Goal: Task Accomplishment & Management: Use online tool/utility

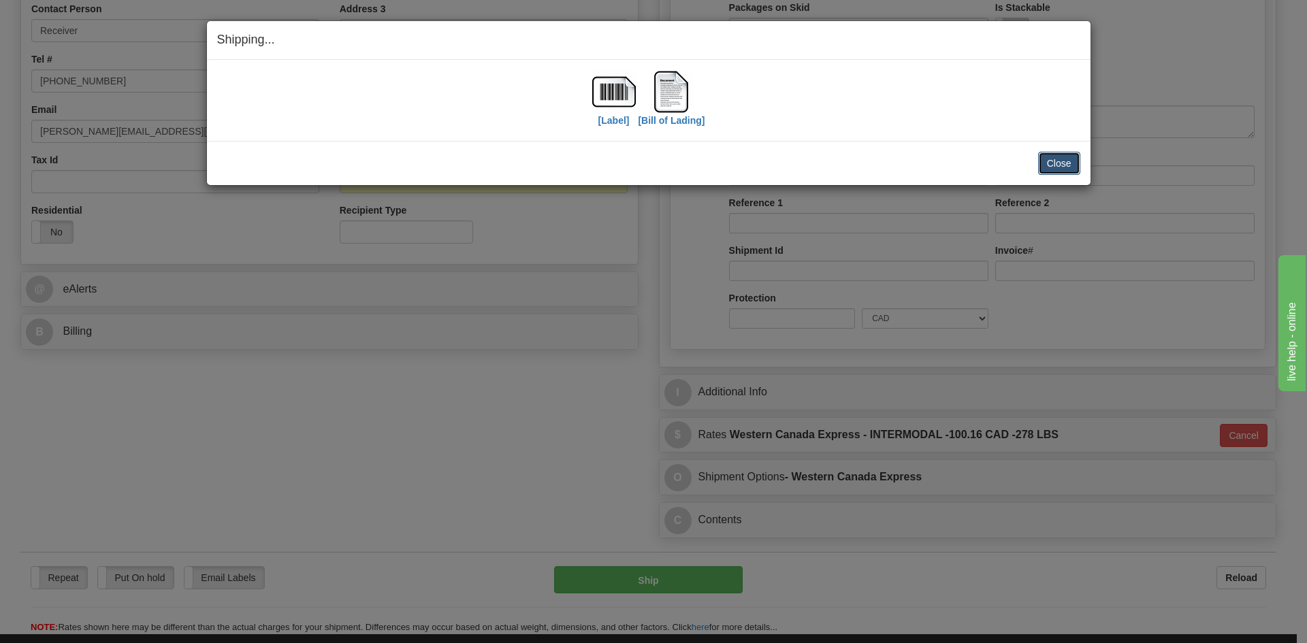
click at [1056, 165] on button "Close" at bounding box center [1059, 163] width 42 height 23
click at [1047, 161] on button "Close" at bounding box center [1059, 163] width 42 height 23
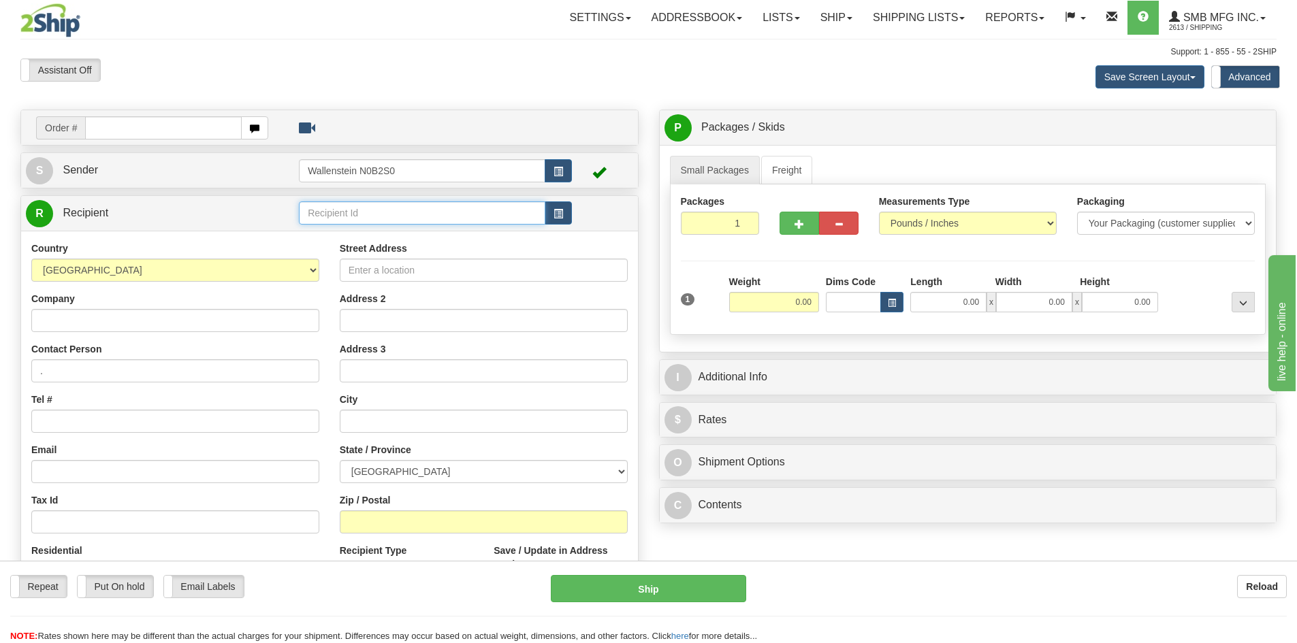
click at [370, 213] on input "text" at bounding box center [422, 212] width 246 height 23
type input "agpe01"
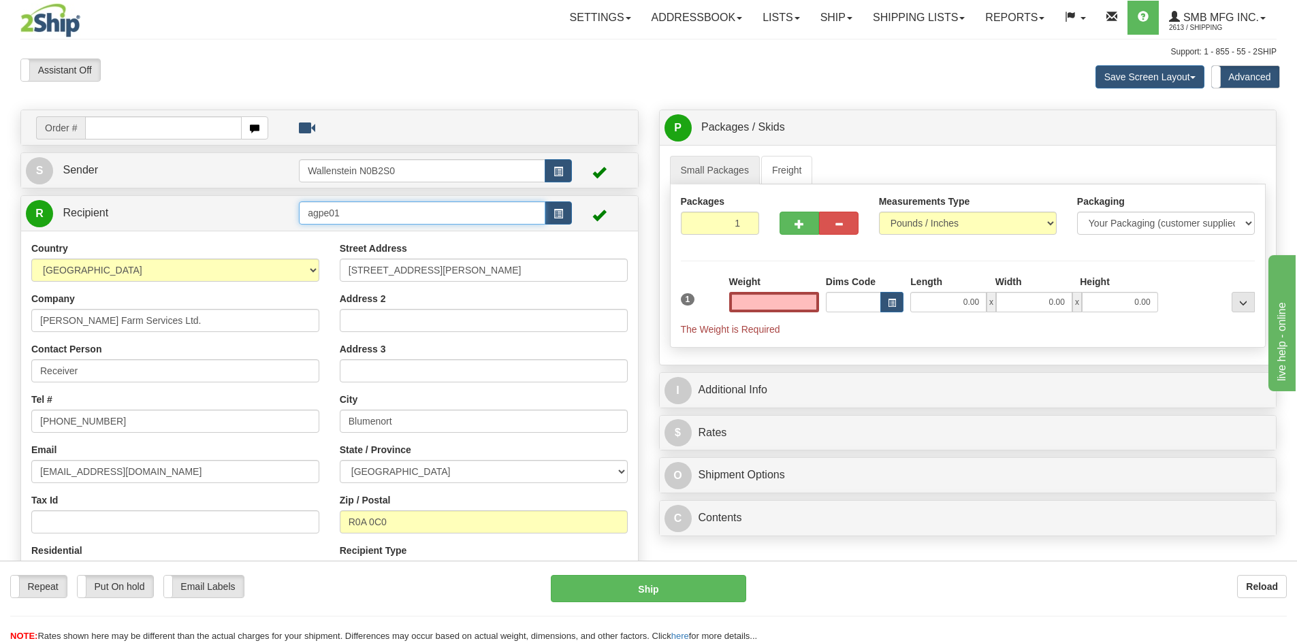
type input "0.00"
drag, startPoint x: 416, startPoint y: 214, endPoint x: 258, endPoint y: 200, distance: 158.5
click at [258, 200] on tr "R Recipient agpe01" at bounding box center [329, 213] width 607 height 28
paste input "AGPE"
type input "AGPE01"
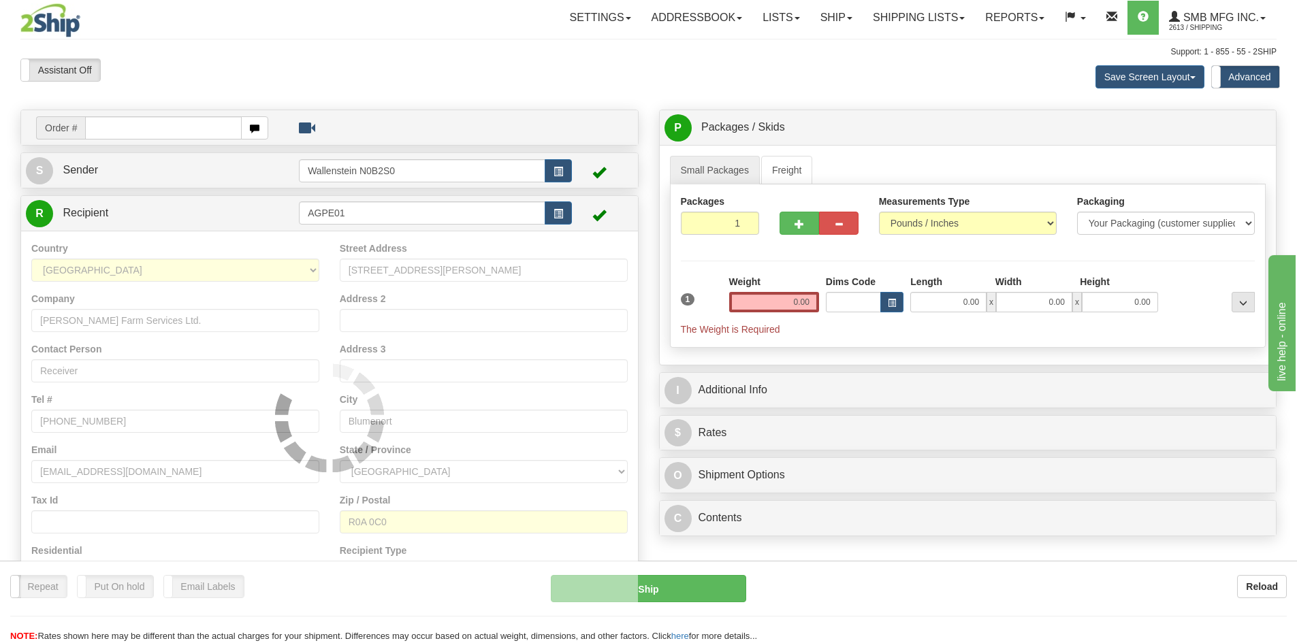
click at [574, 244] on div "Country [GEOGRAPHIC_DATA] [GEOGRAPHIC_DATA] [GEOGRAPHIC_DATA] [GEOGRAPHIC_DATA]…" at bounding box center [329, 418] width 617 height 374
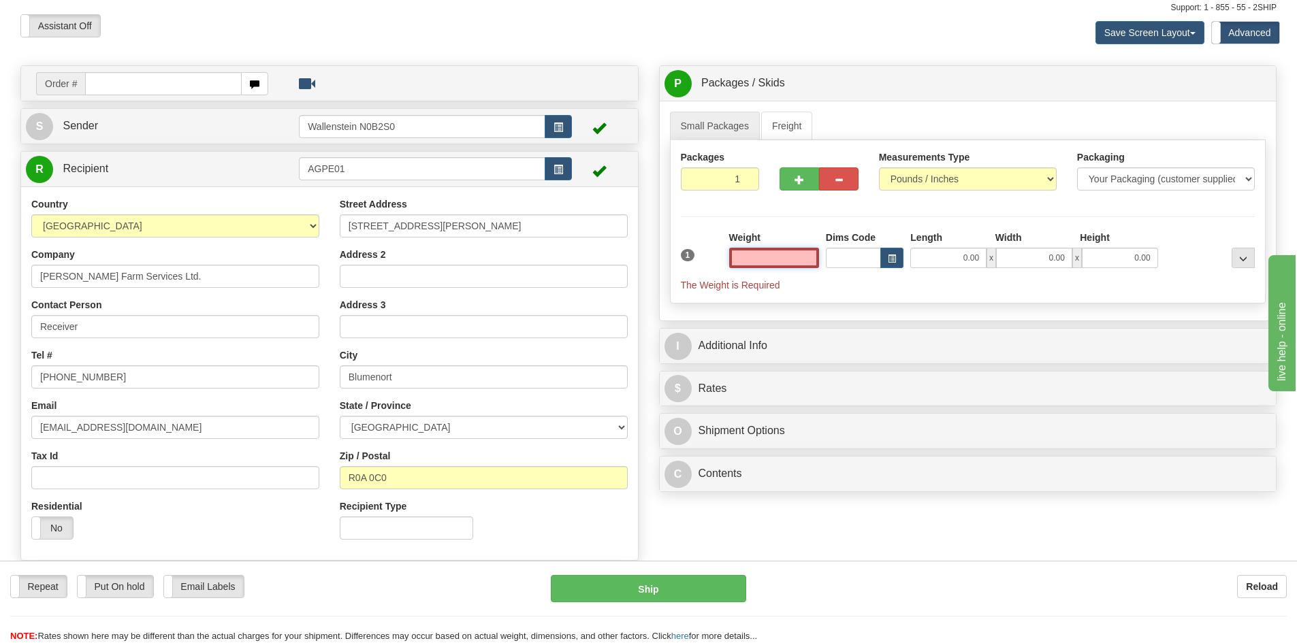
scroll to position [68, 0]
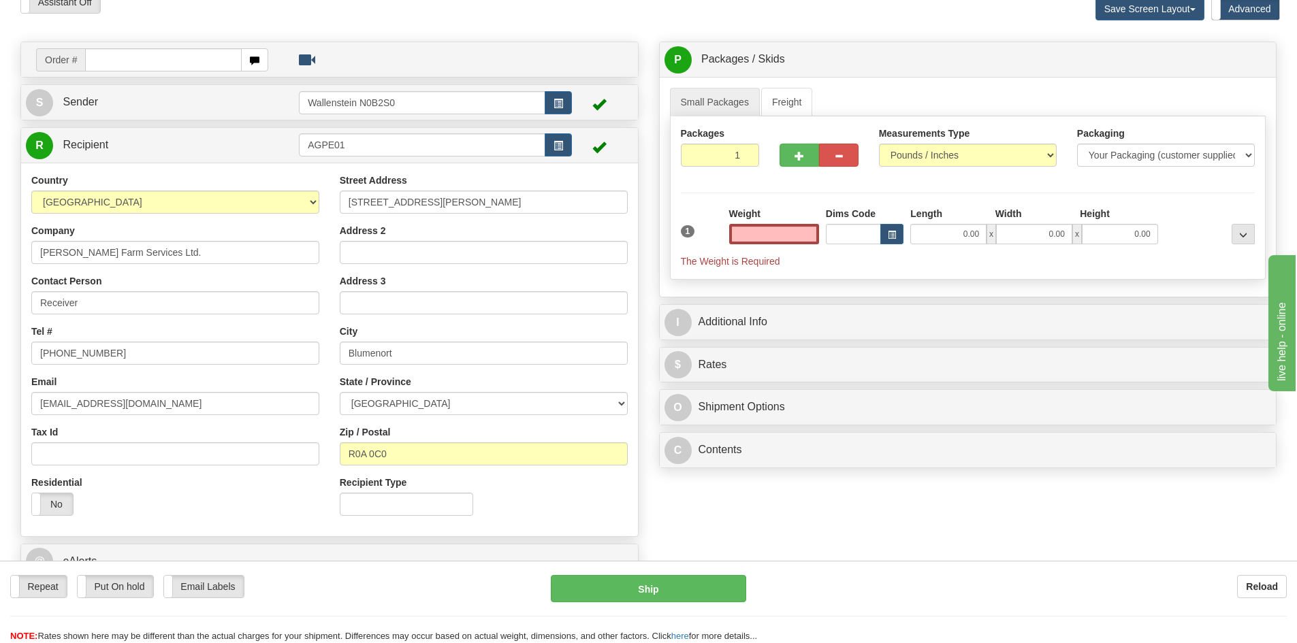
type input "0.00"
click at [789, 100] on link "Freight" at bounding box center [787, 102] width 52 height 29
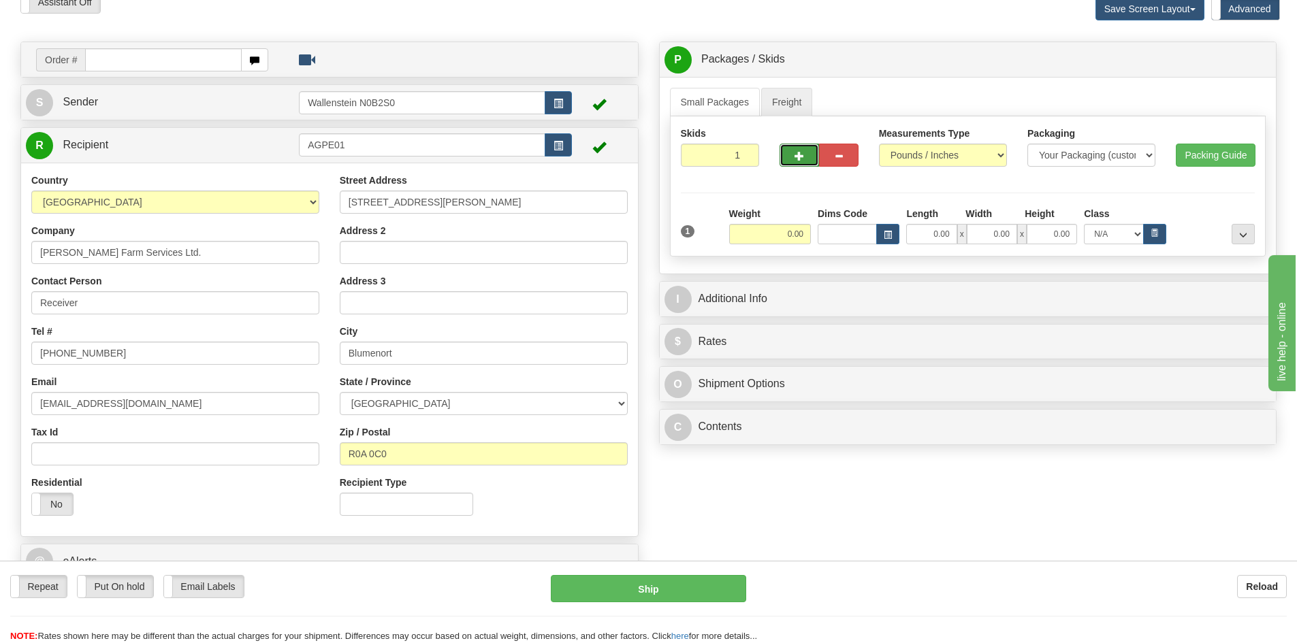
click at [807, 153] on button "button" at bounding box center [798, 155] width 39 height 23
radio input "true"
type input "2"
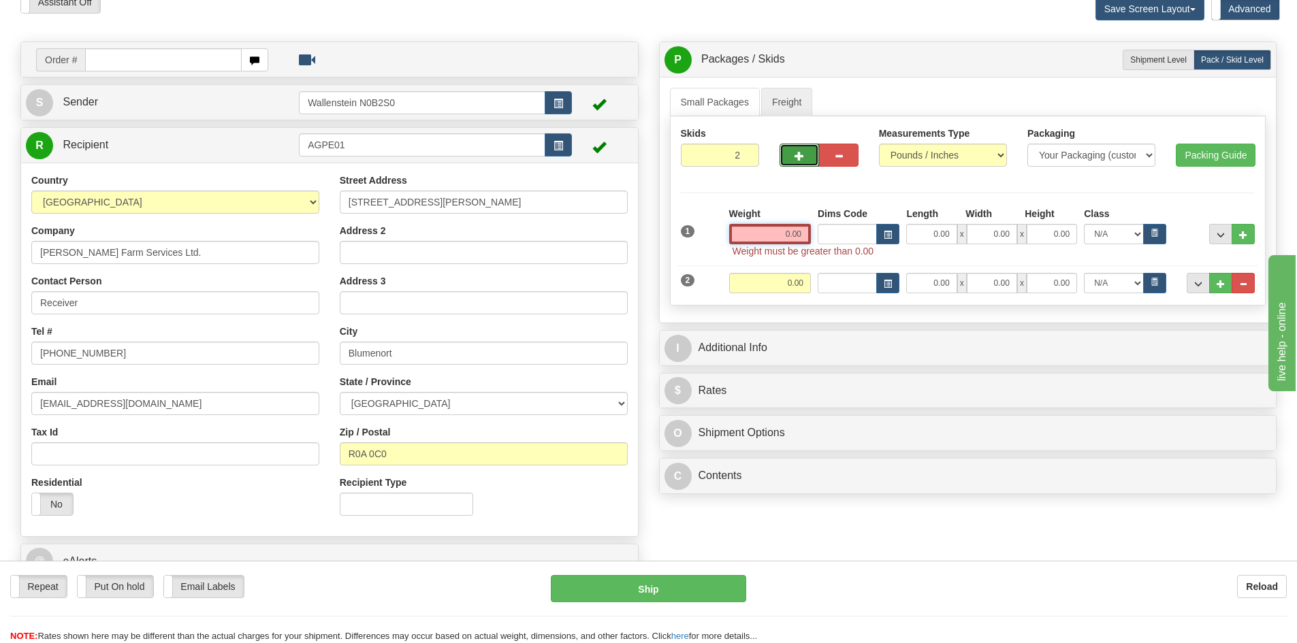
click at [785, 239] on input "0.00" at bounding box center [770, 234] width 82 height 20
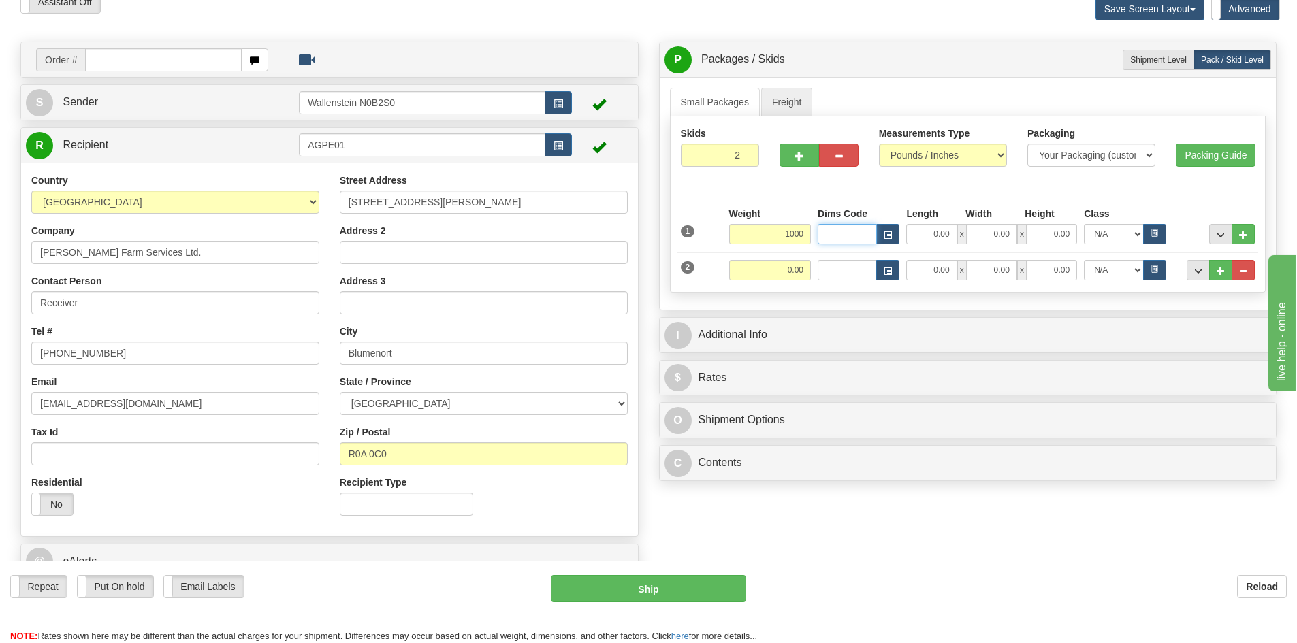
type input "1000.00"
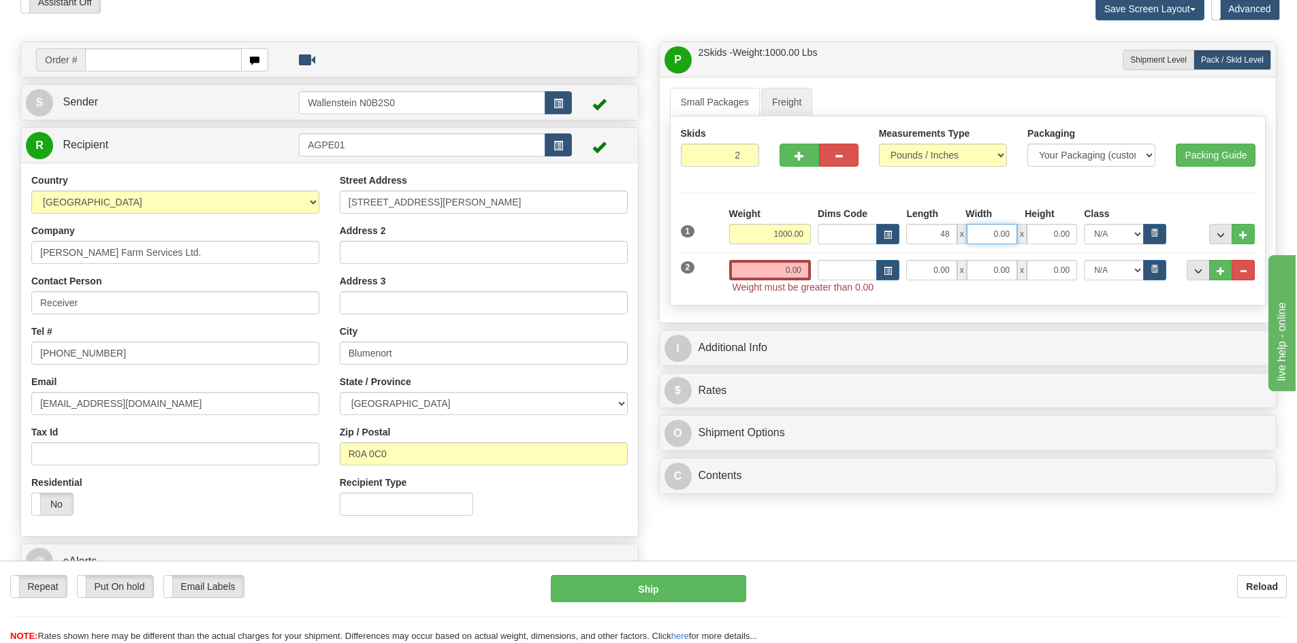
type input "48.00"
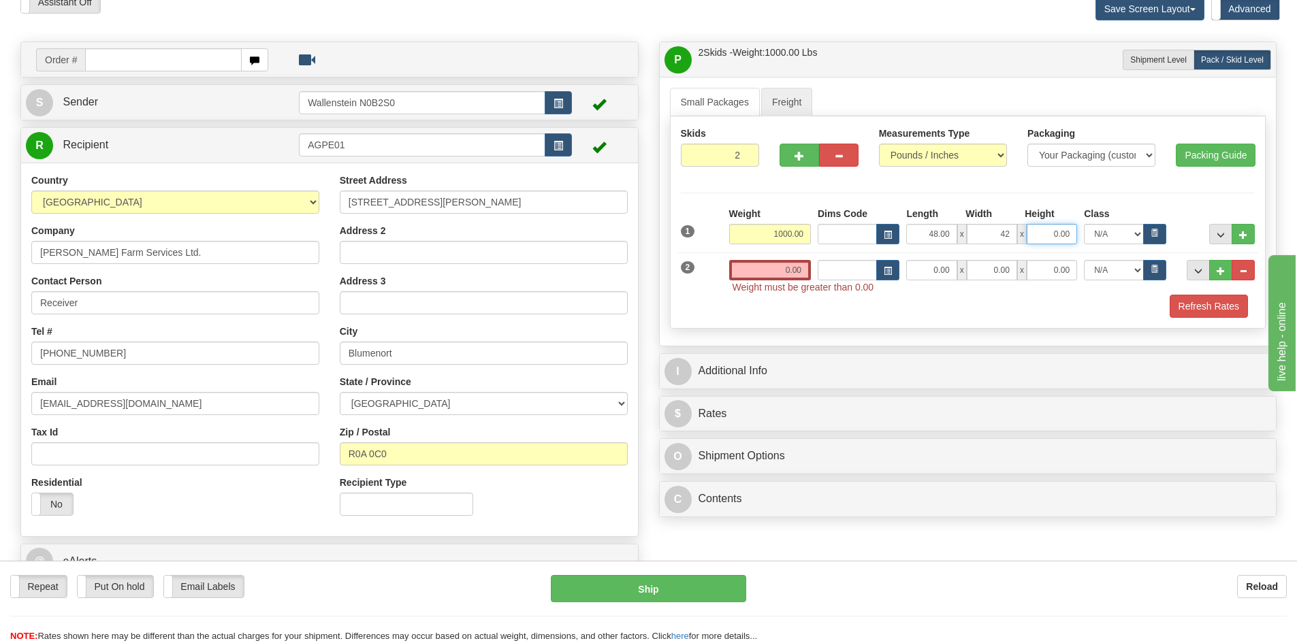
type input "42.00"
type input "71.00"
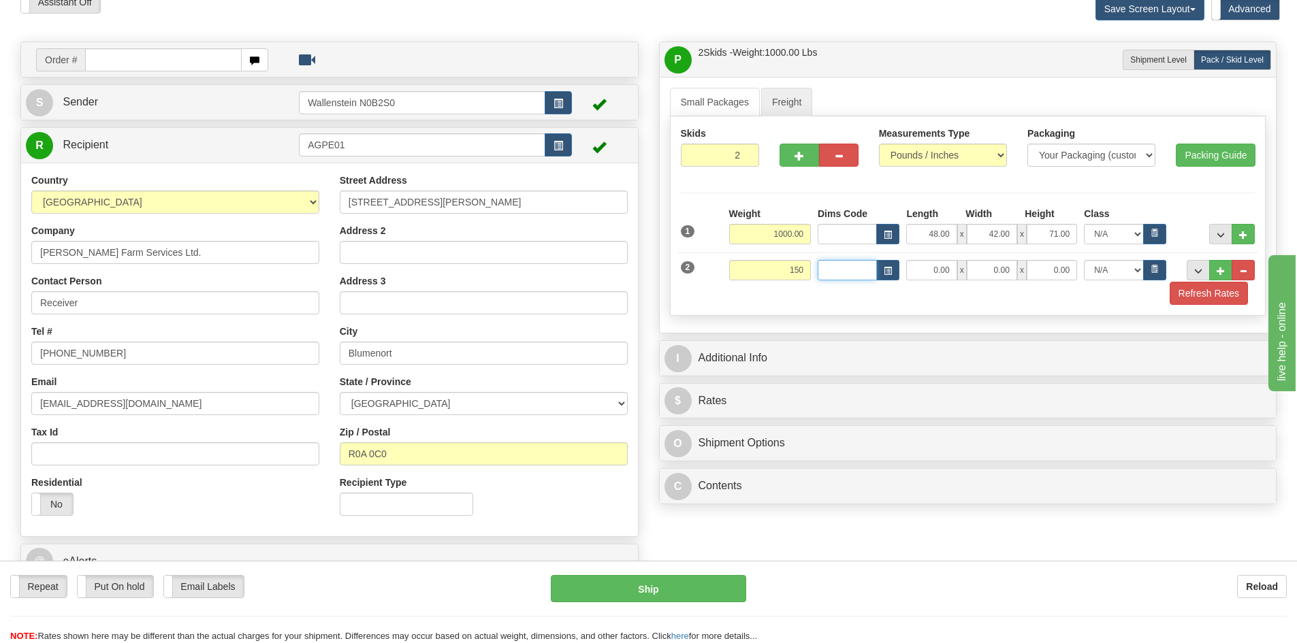
type input "150.00"
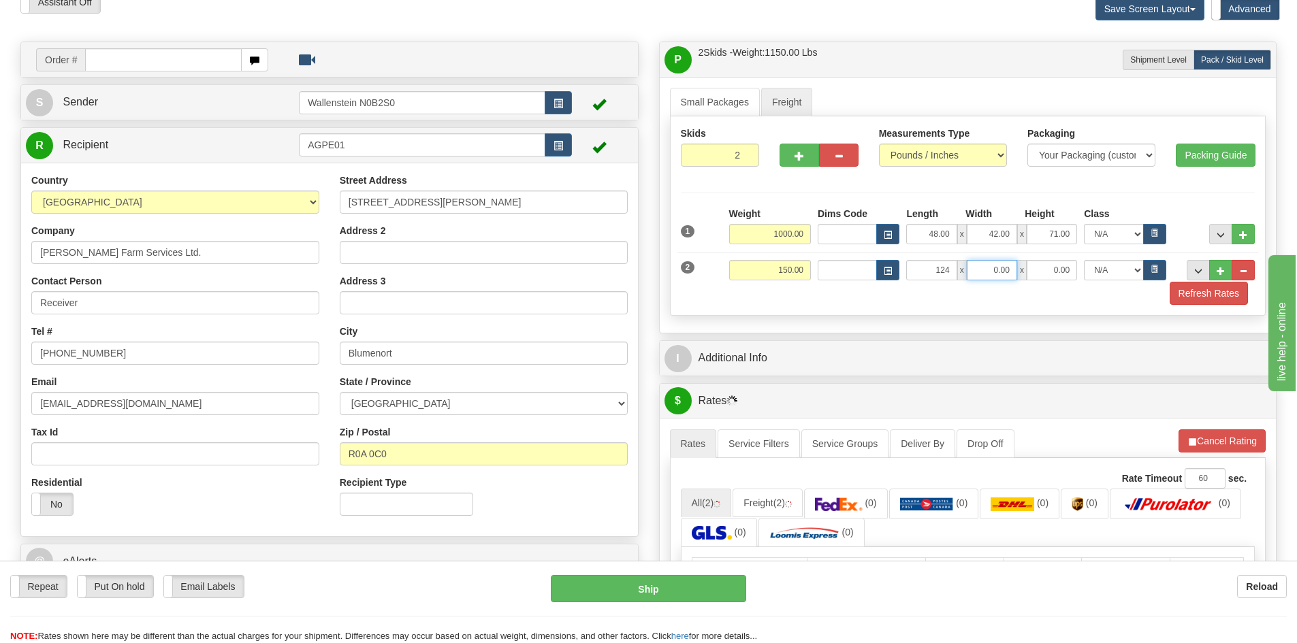
type input "124.00"
type input "42.00"
type input "7.00"
click at [994, 277] on input "42.00" at bounding box center [991, 270] width 50 height 20
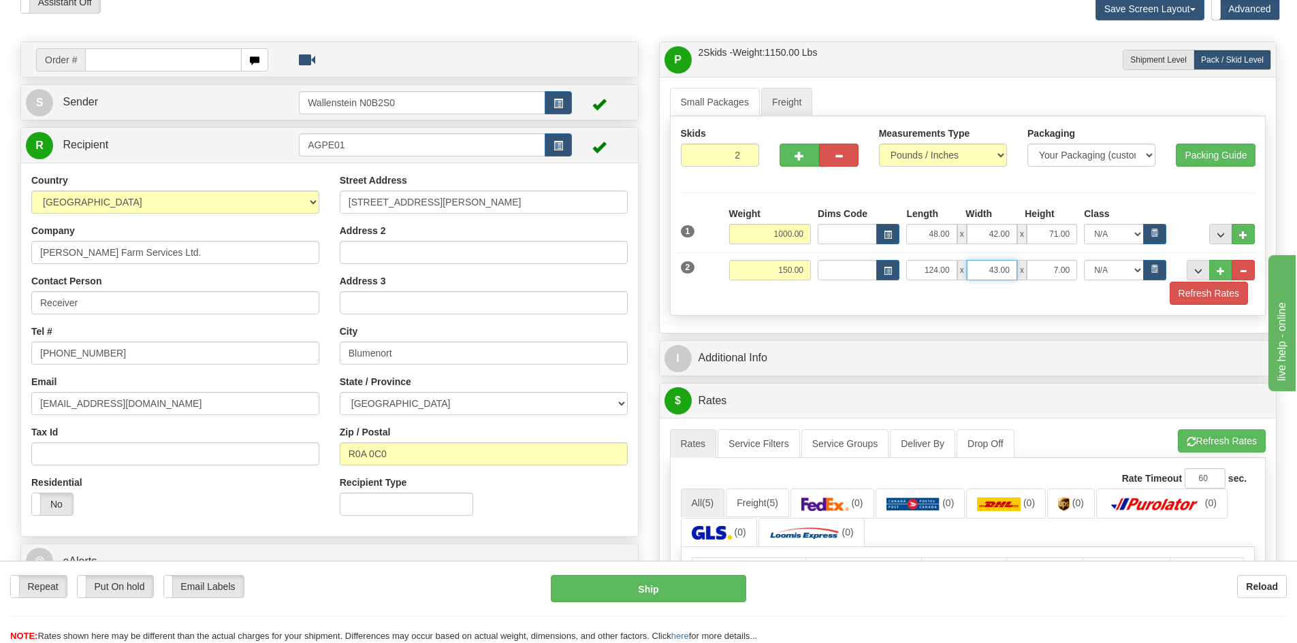
scroll to position [0, 0]
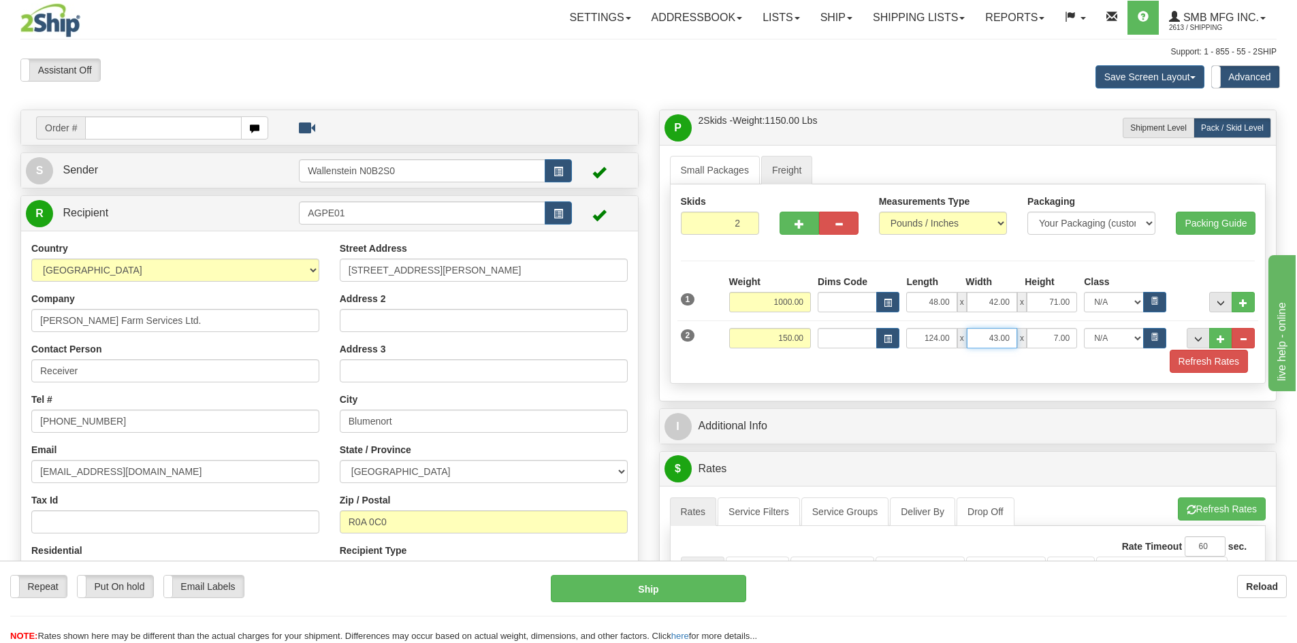
type input "43.00"
click at [1061, 336] on input "7.00" at bounding box center [1051, 338] width 50 height 20
click at [1054, 340] on input "7.00" at bounding box center [1051, 338] width 50 height 20
type input "27.00"
click at [1194, 365] on button "Refresh Rates" at bounding box center [1208, 361] width 78 height 23
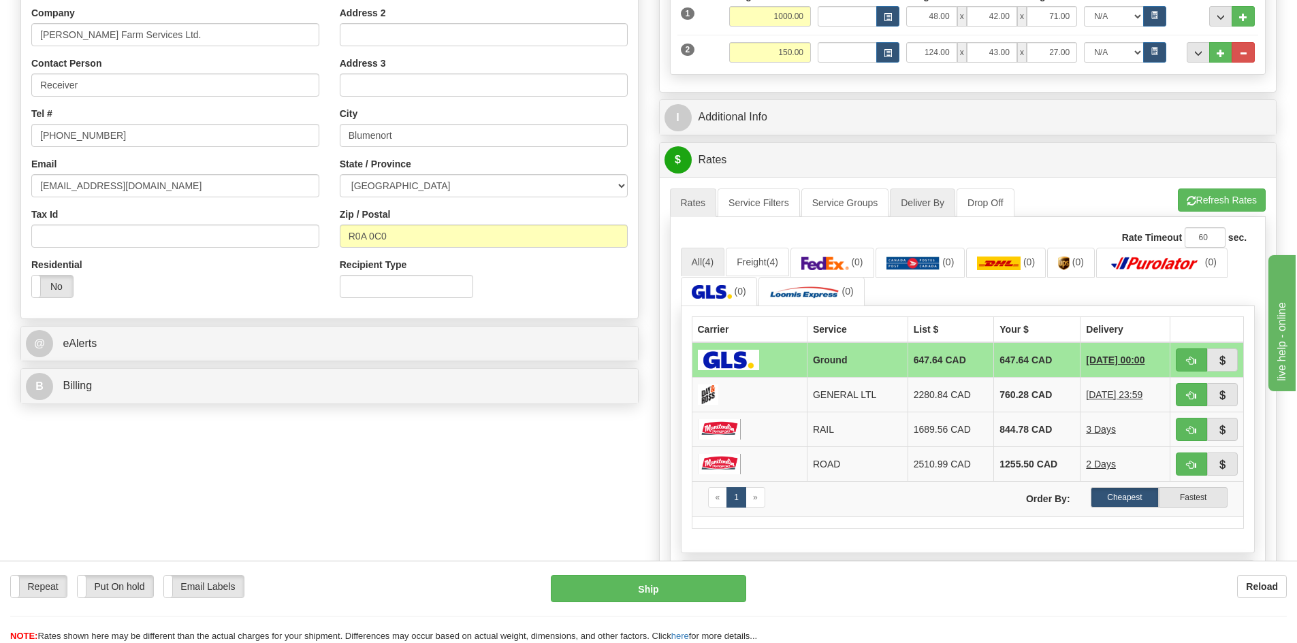
scroll to position [408, 0]
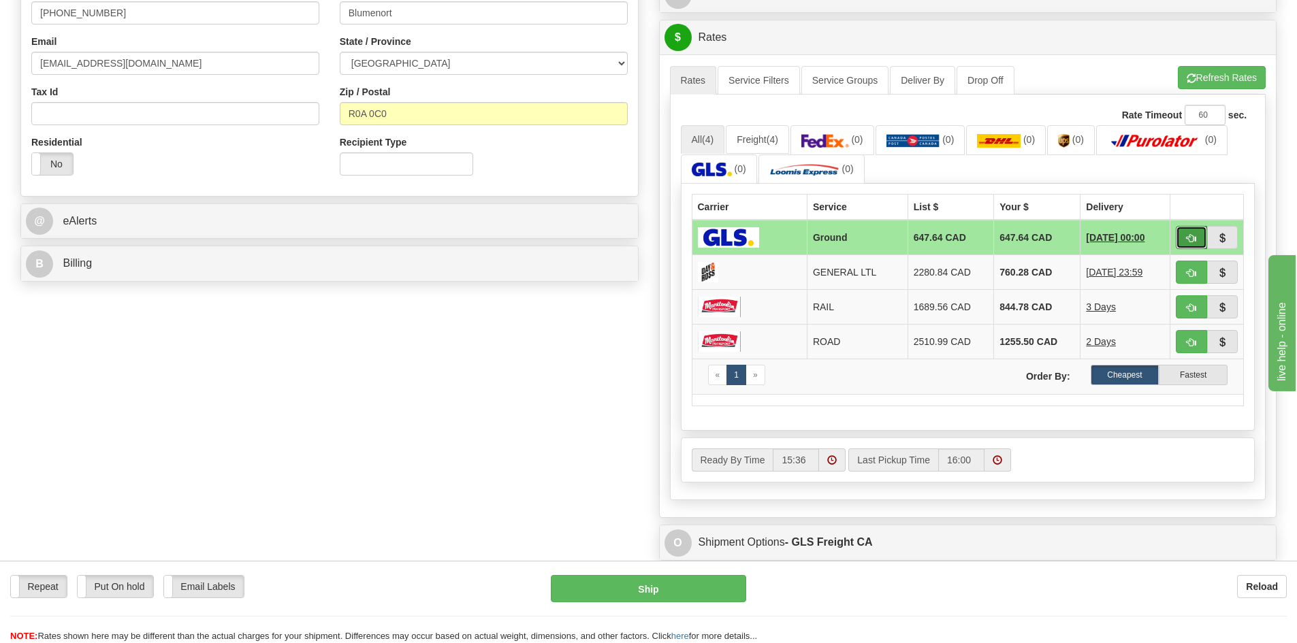
click at [1187, 229] on button "button" at bounding box center [1190, 237] width 31 height 23
type input "GRD"
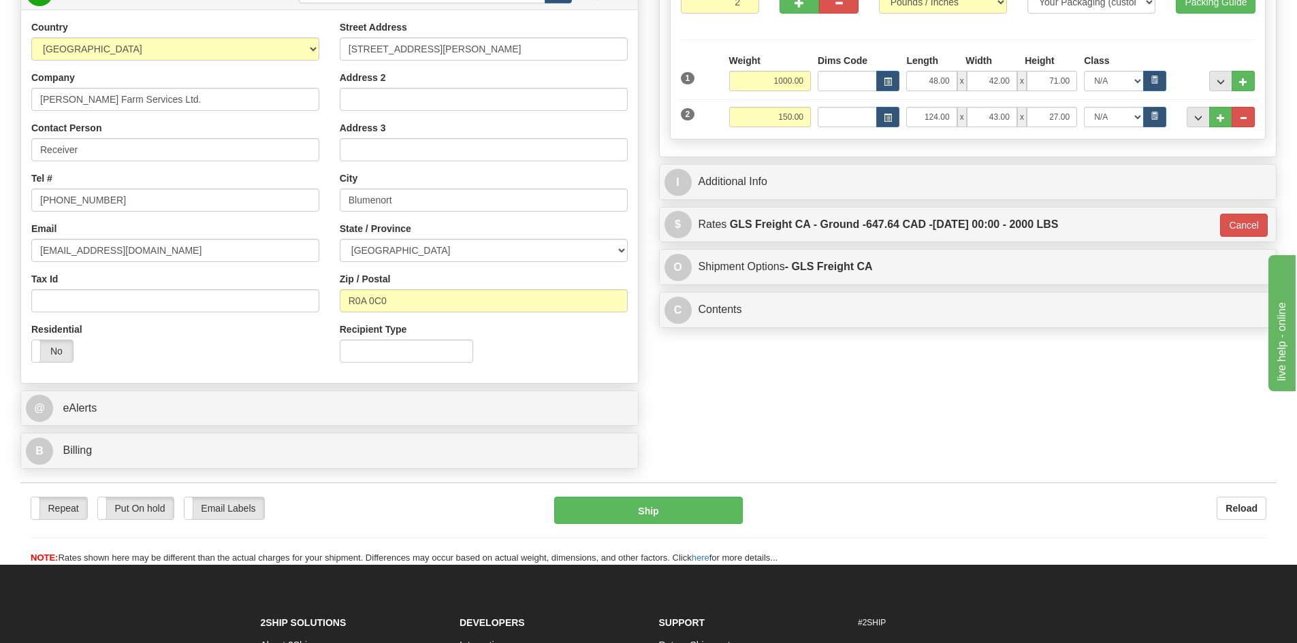
scroll to position [201, 0]
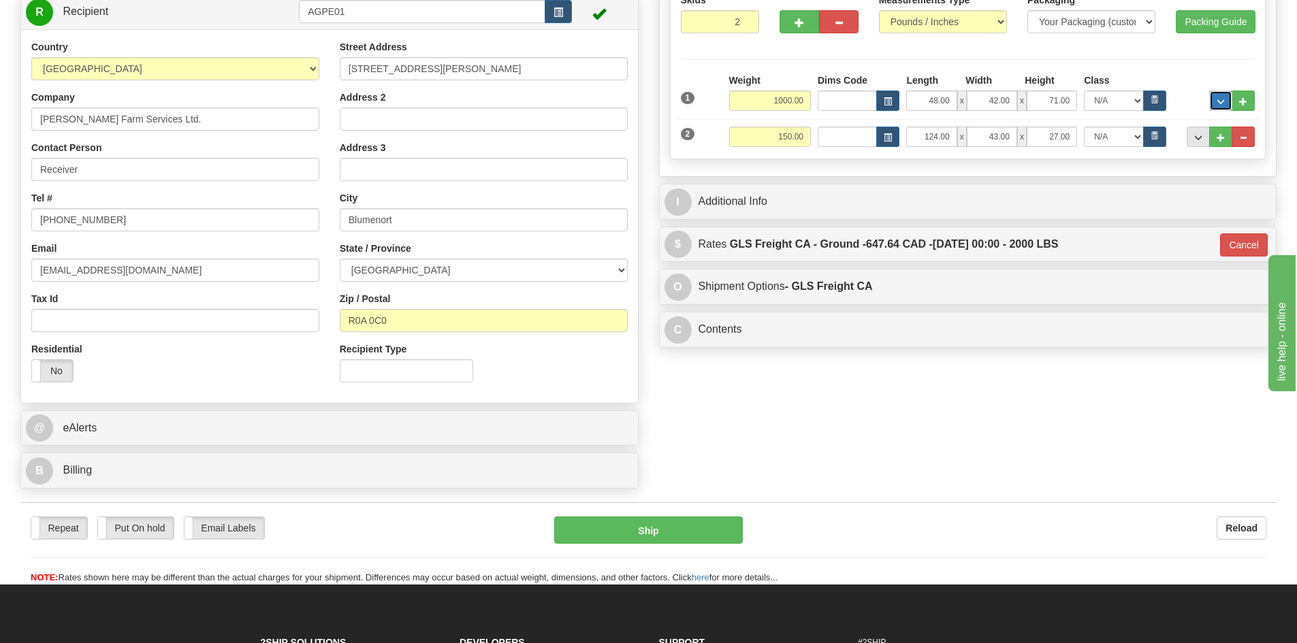
click at [1228, 101] on button "..." at bounding box center [1220, 101] width 23 height 20
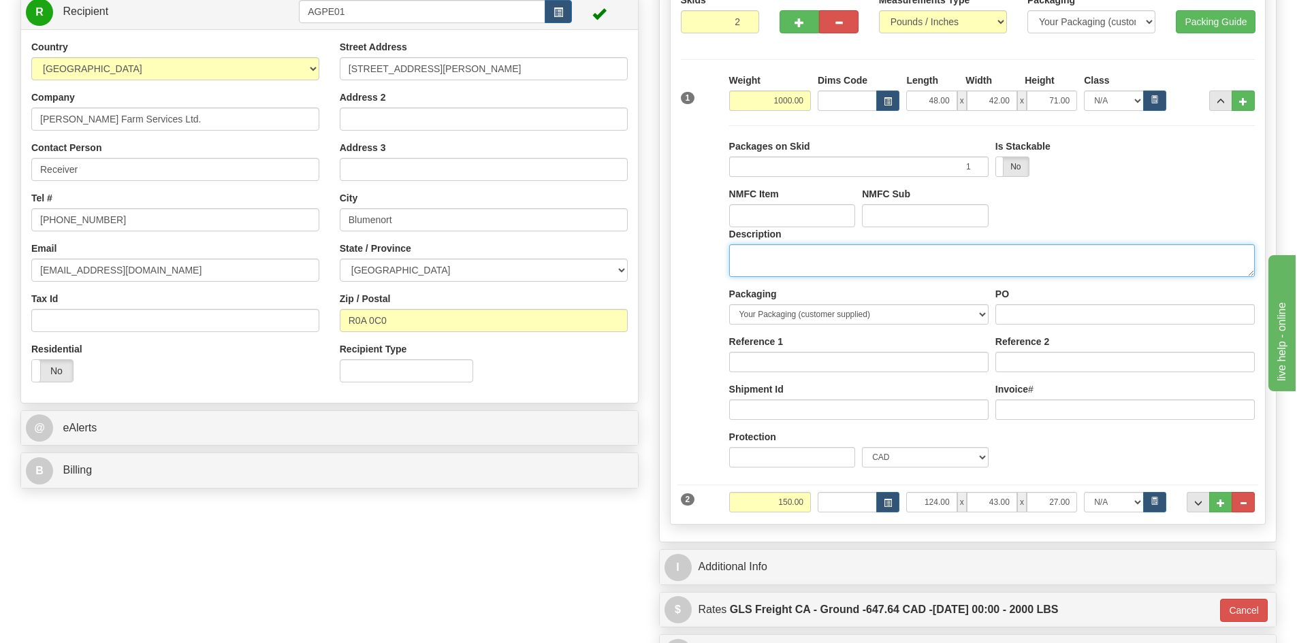
click at [819, 263] on textarea "Description" at bounding box center [991, 260] width 525 height 33
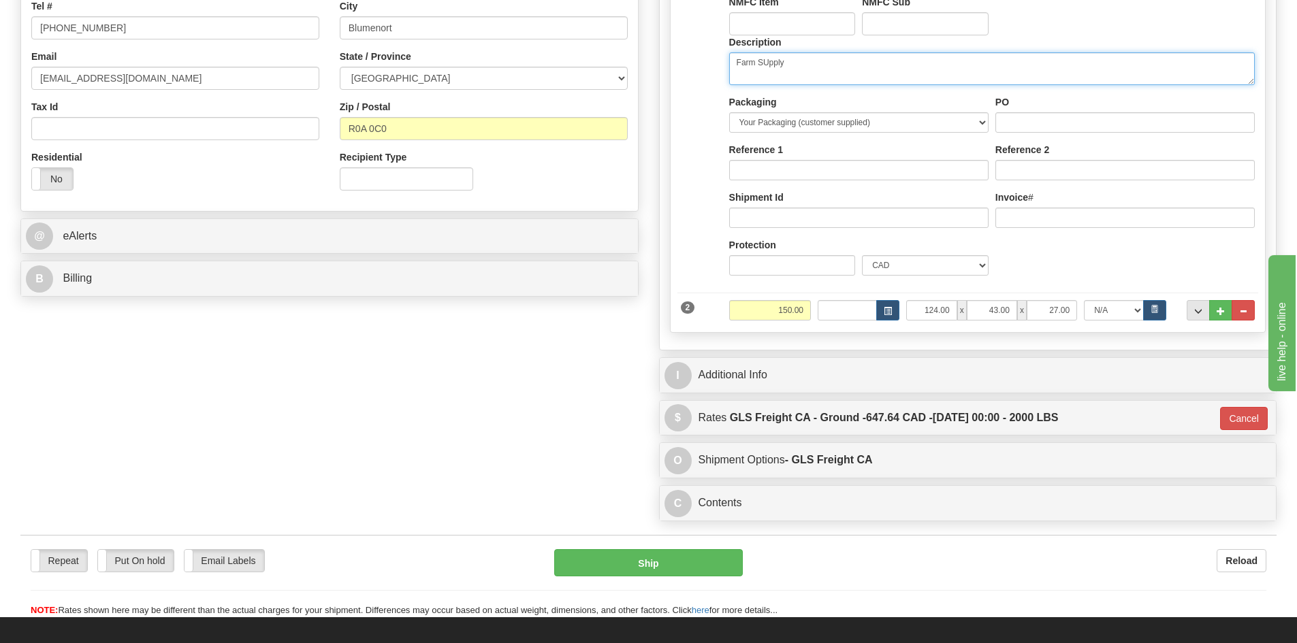
scroll to position [406, 0]
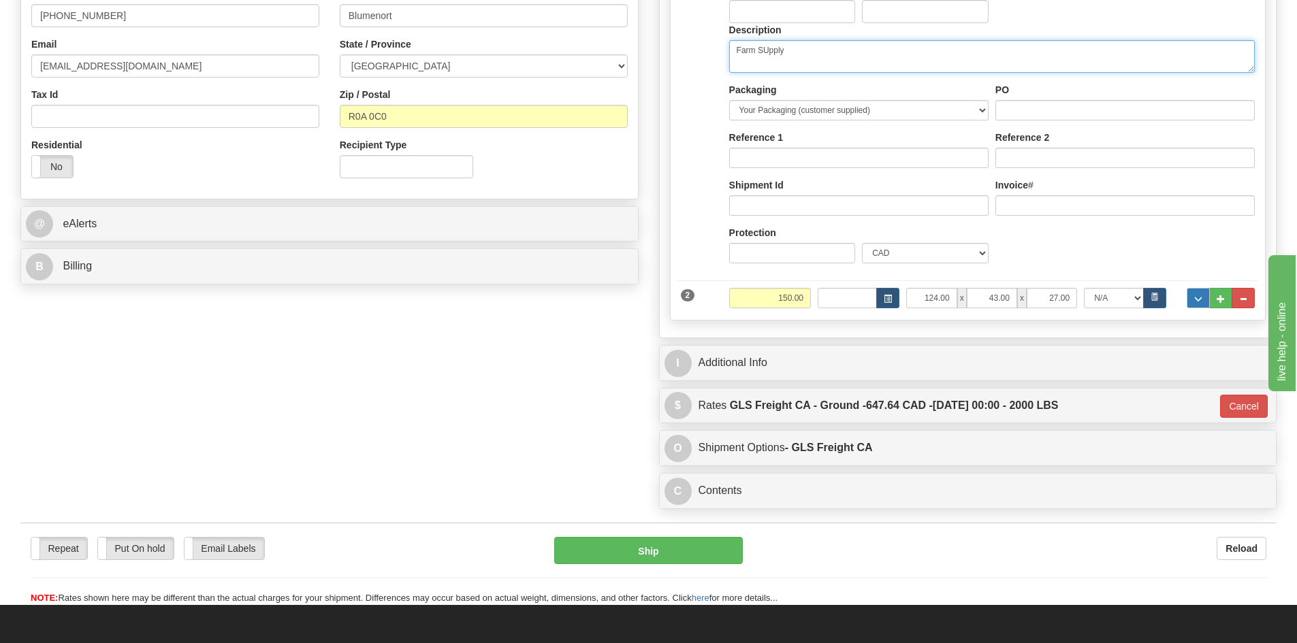
type textarea "Farm SUpply"
click at [1203, 297] on button "..." at bounding box center [1197, 298] width 23 height 20
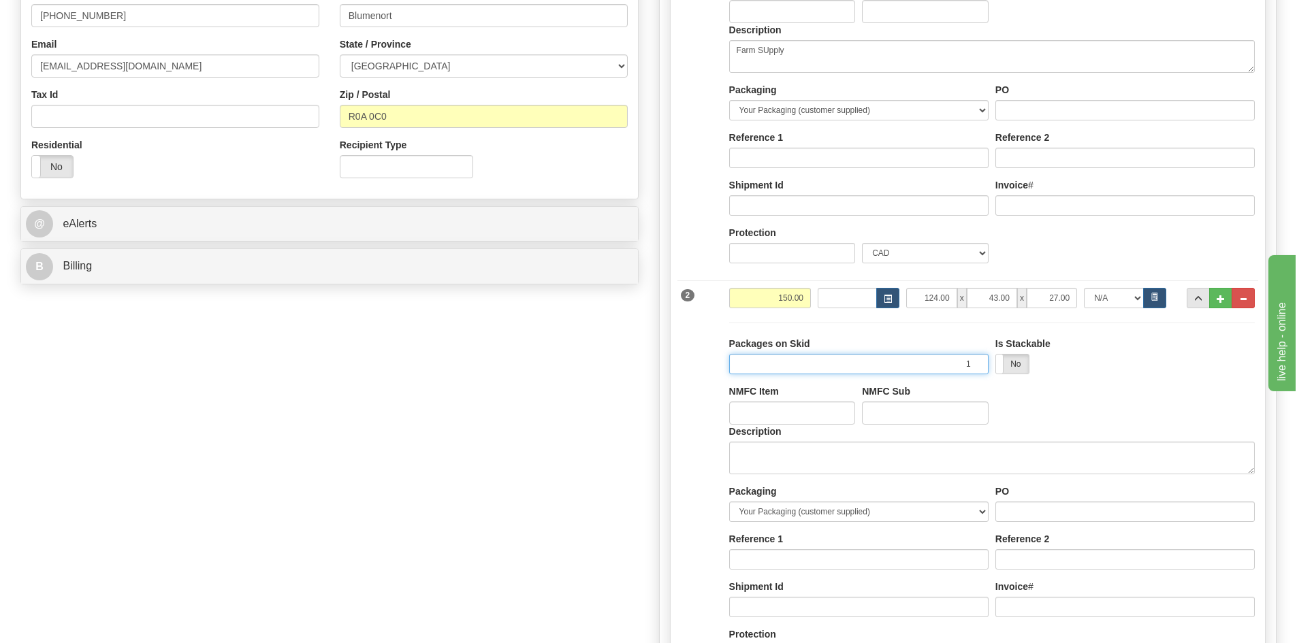
click at [849, 371] on input "1" at bounding box center [858, 364] width 259 height 20
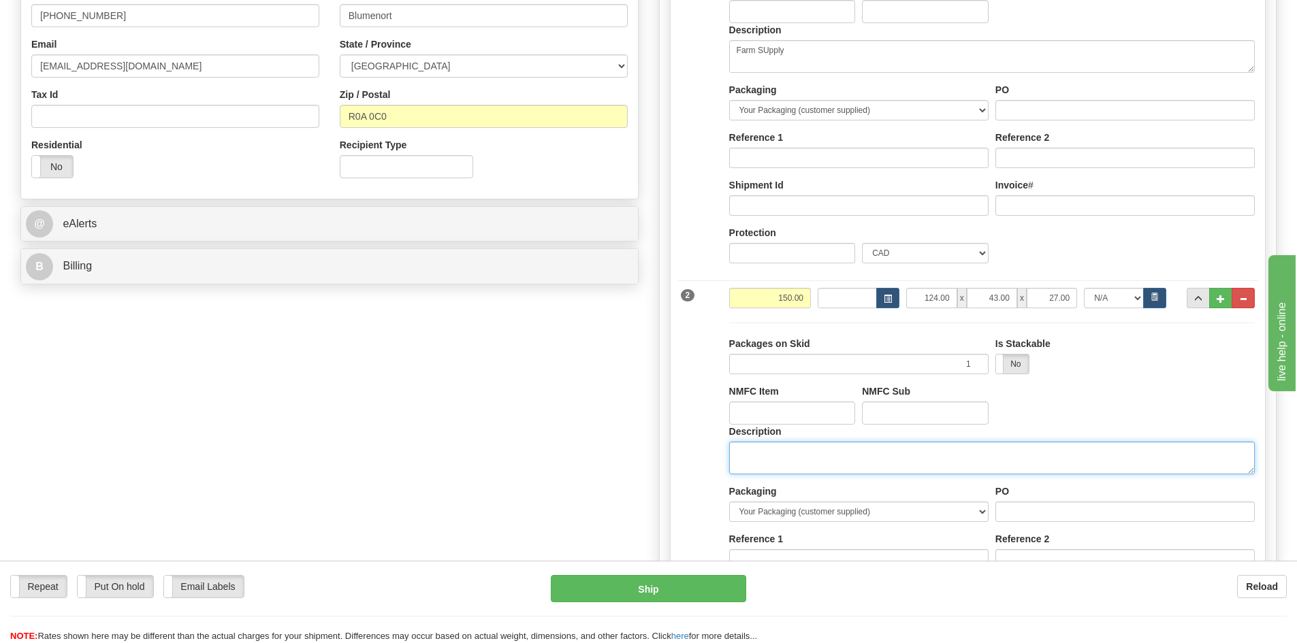
click at [802, 464] on textarea "Description" at bounding box center [991, 458] width 525 height 33
type textarea "Farm Supply"
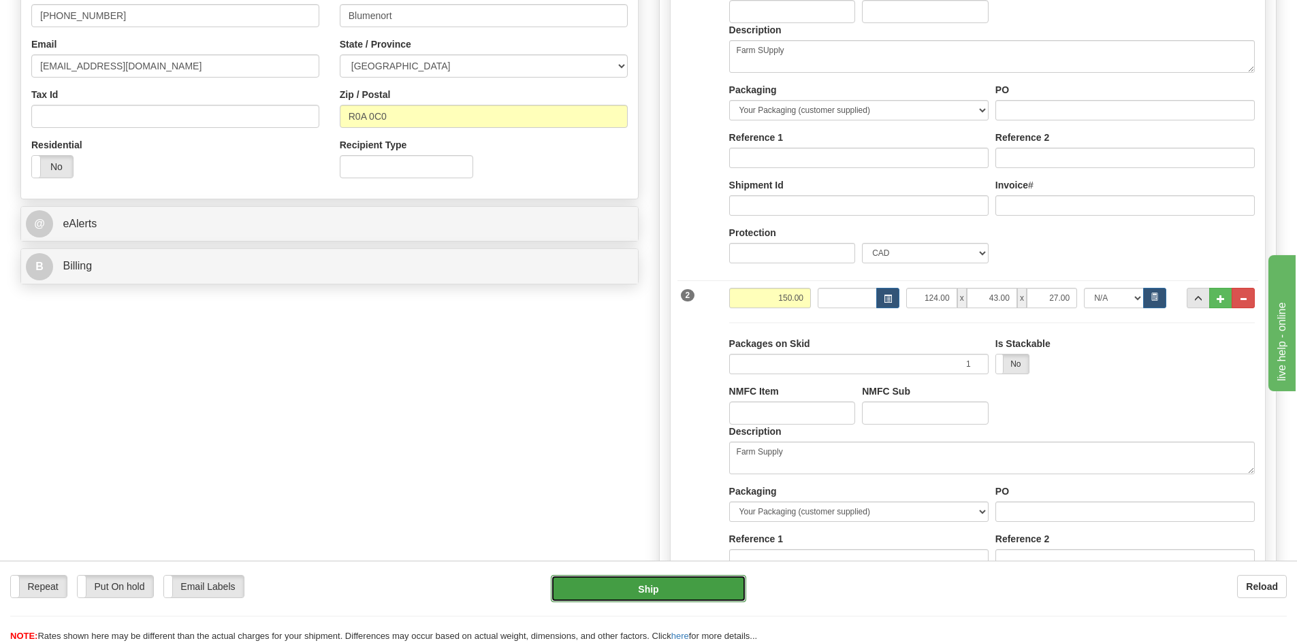
click at [647, 598] on button "Ship" at bounding box center [648, 588] width 195 height 27
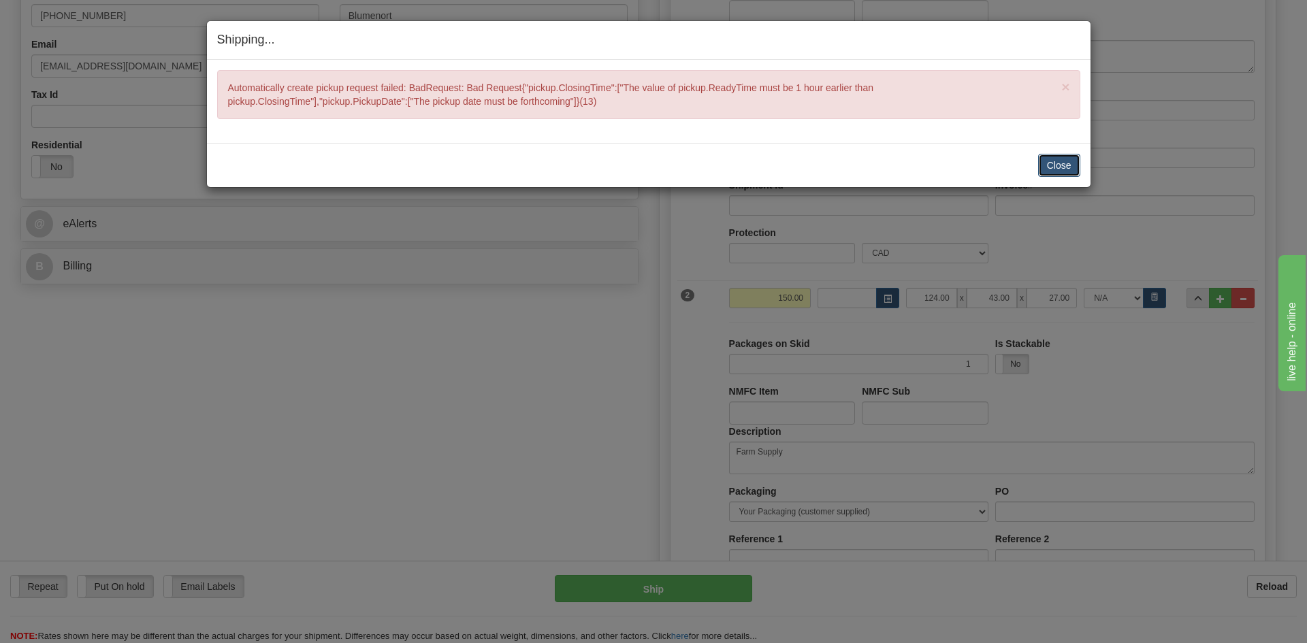
click at [1056, 174] on button "Close" at bounding box center [1059, 165] width 42 height 23
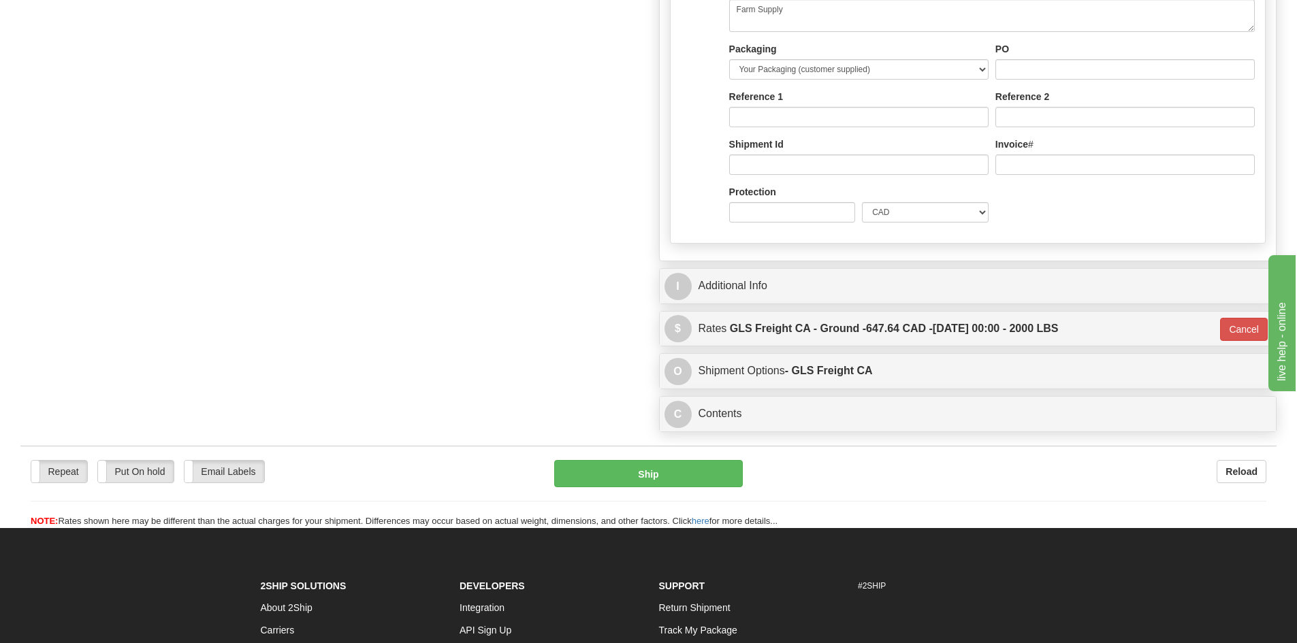
scroll to position [817, 0]
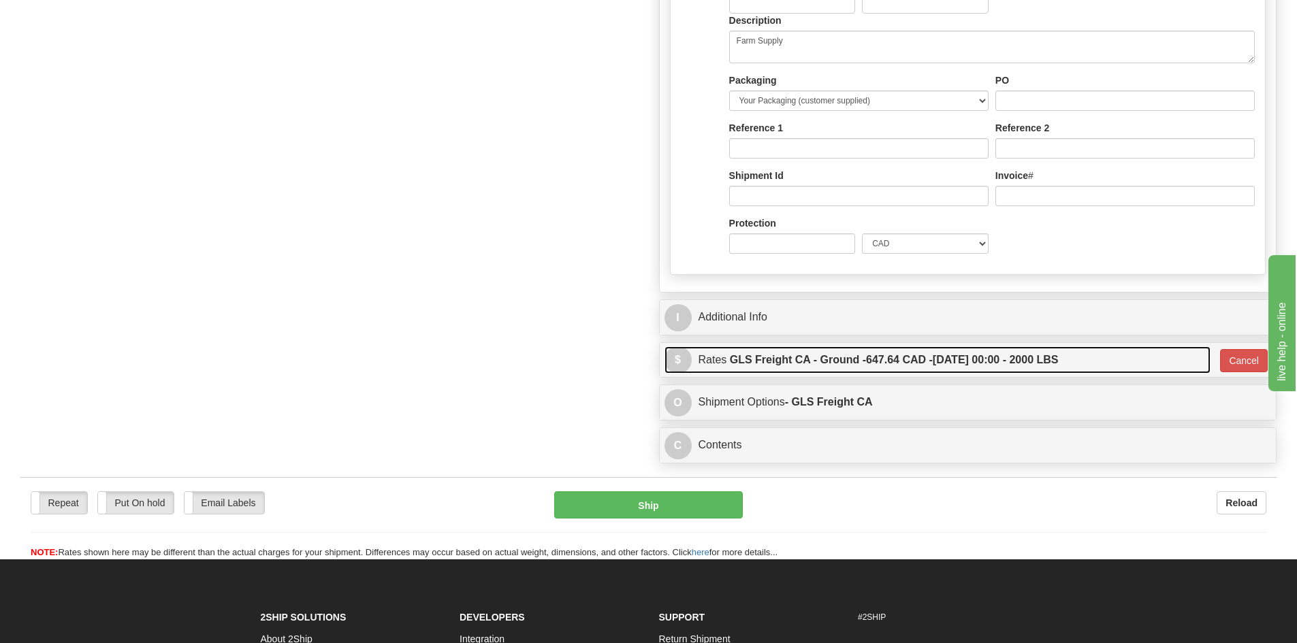
click at [949, 360] on label "GLS Freight CA - Ground - 647.64 CAD - [DATE] 00:00 - 2000 LBS" at bounding box center [894, 359] width 329 height 27
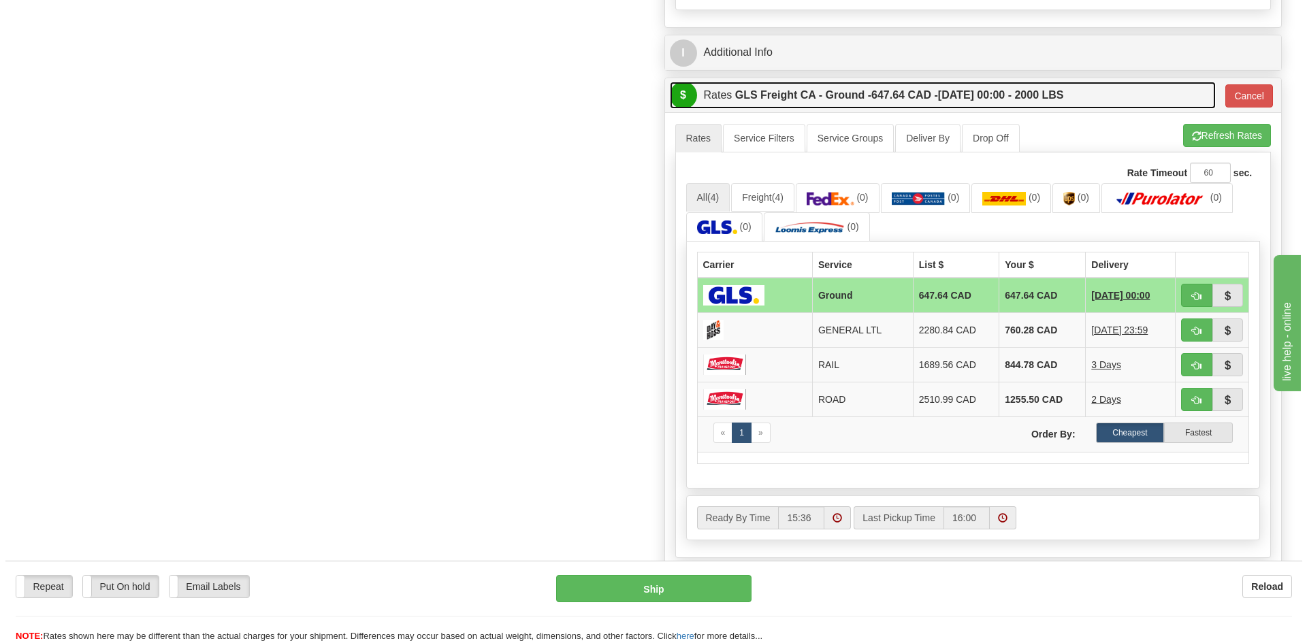
scroll to position [1089, 0]
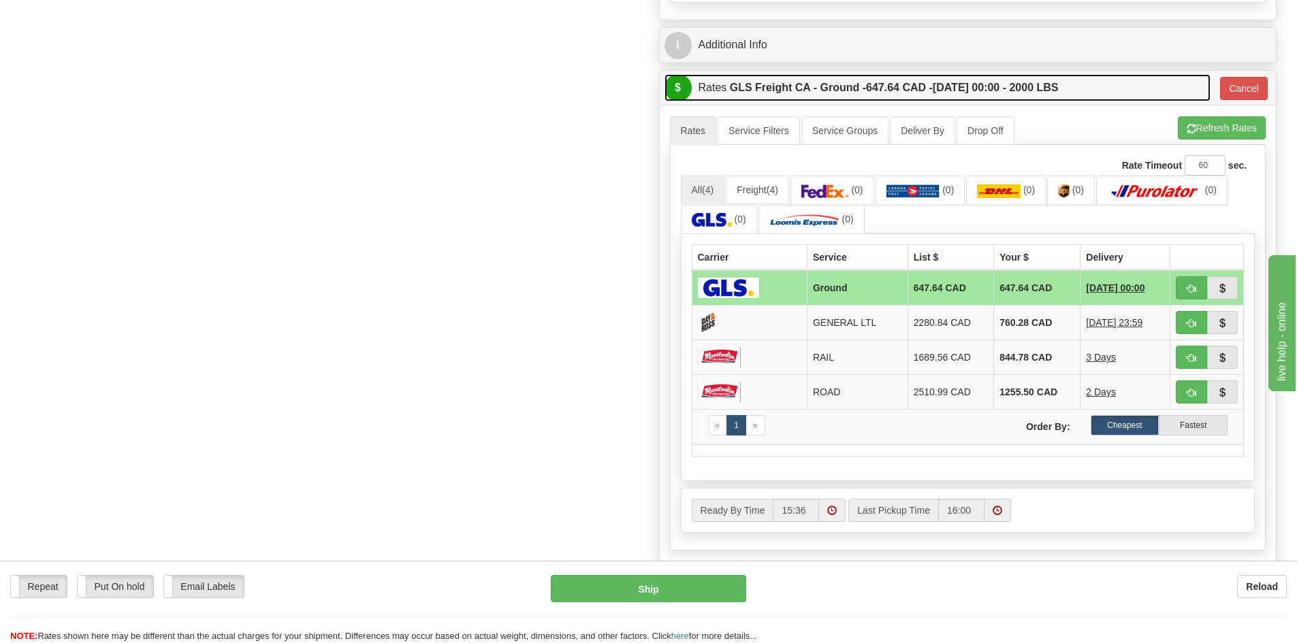
click at [830, 513] on span at bounding box center [832, 511] width 10 height 10
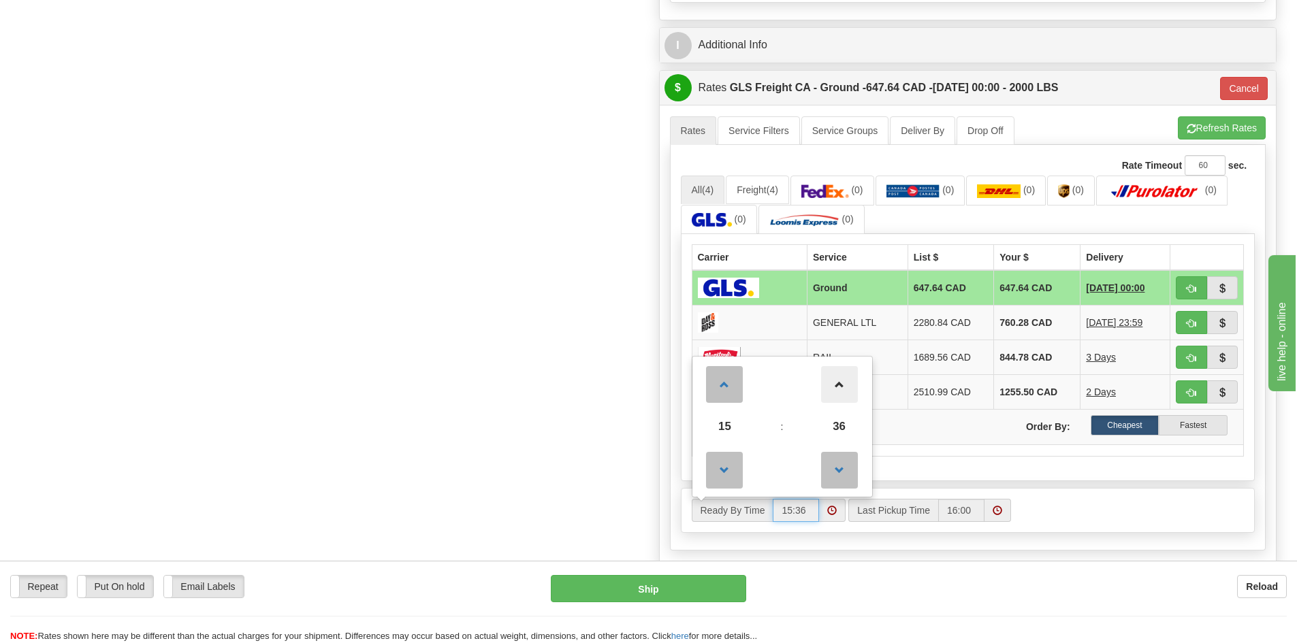
click at [841, 395] on span at bounding box center [839, 384] width 37 height 37
click at [839, 464] on span at bounding box center [839, 470] width 37 height 37
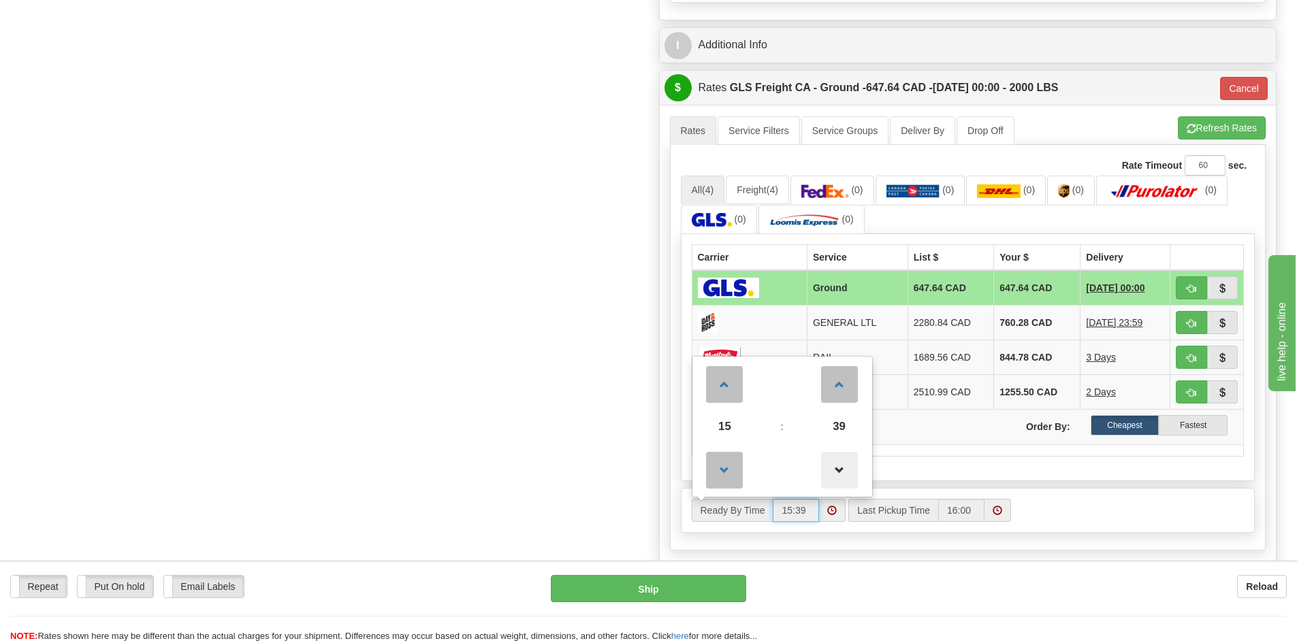
click at [839, 464] on span at bounding box center [839, 470] width 37 height 37
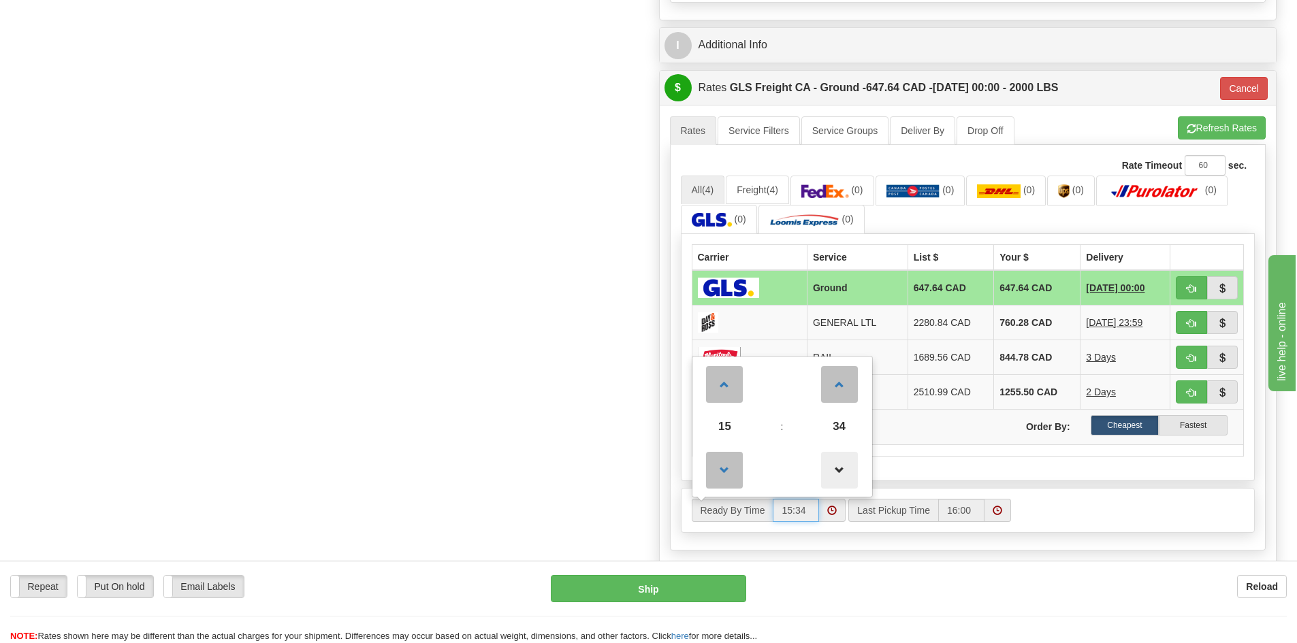
click at [839, 464] on span at bounding box center [839, 470] width 37 height 37
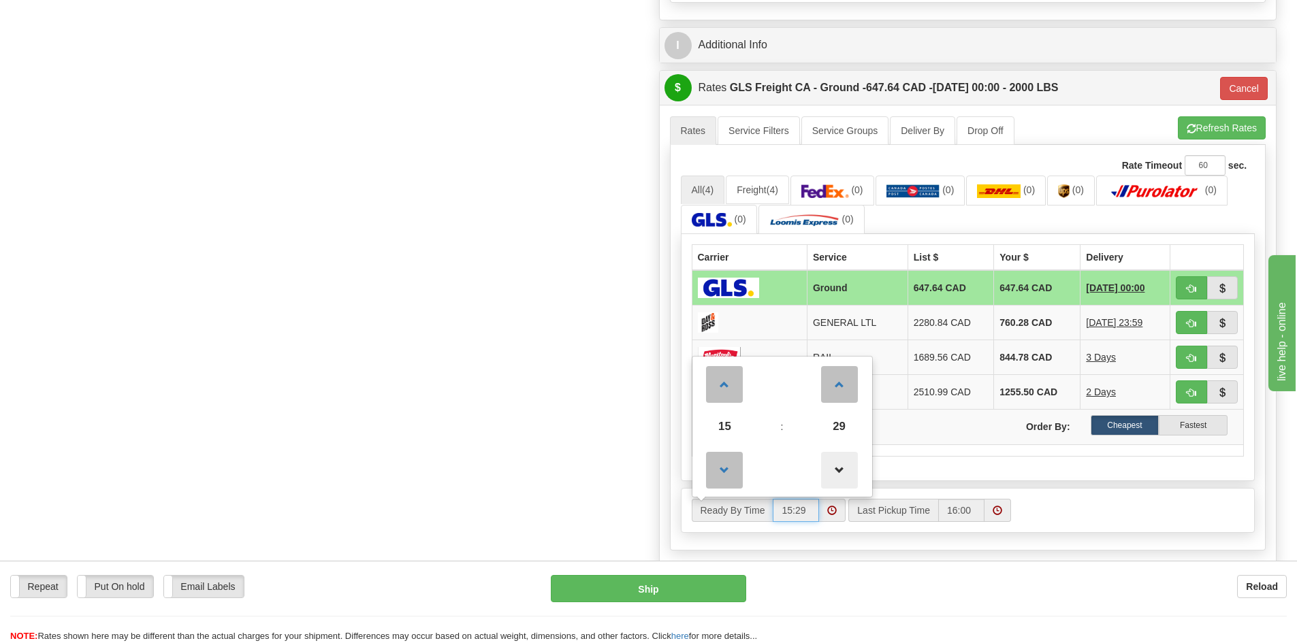
click at [839, 464] on span at bounding box center [839, 470] width 37 height 37
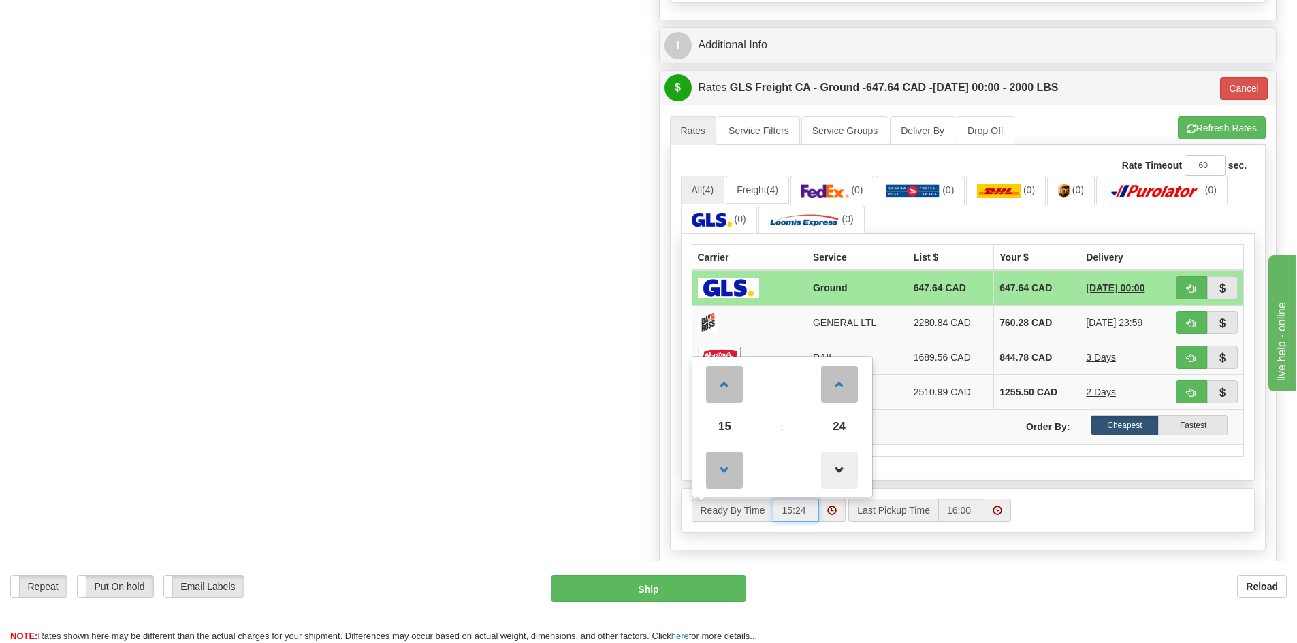
click at [839, 464] on span at bounding box center [839, 470] width 37 height 37
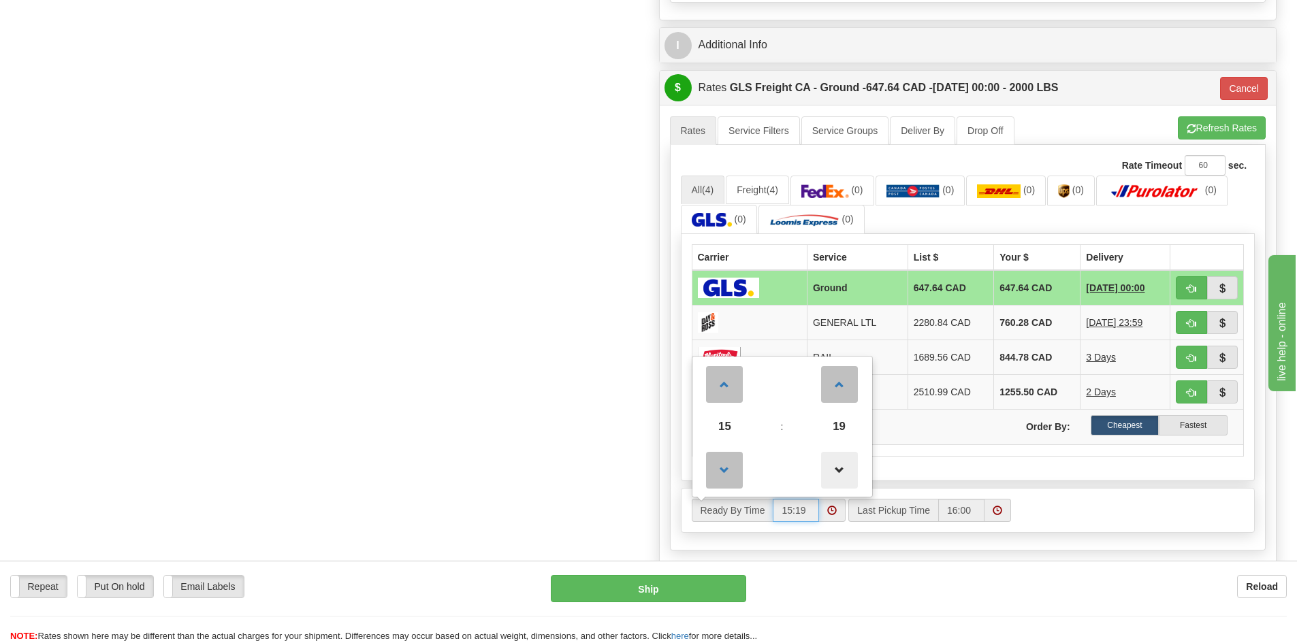
click at [839, 464] on span at bounding box center [839, 470] width 37 height 37
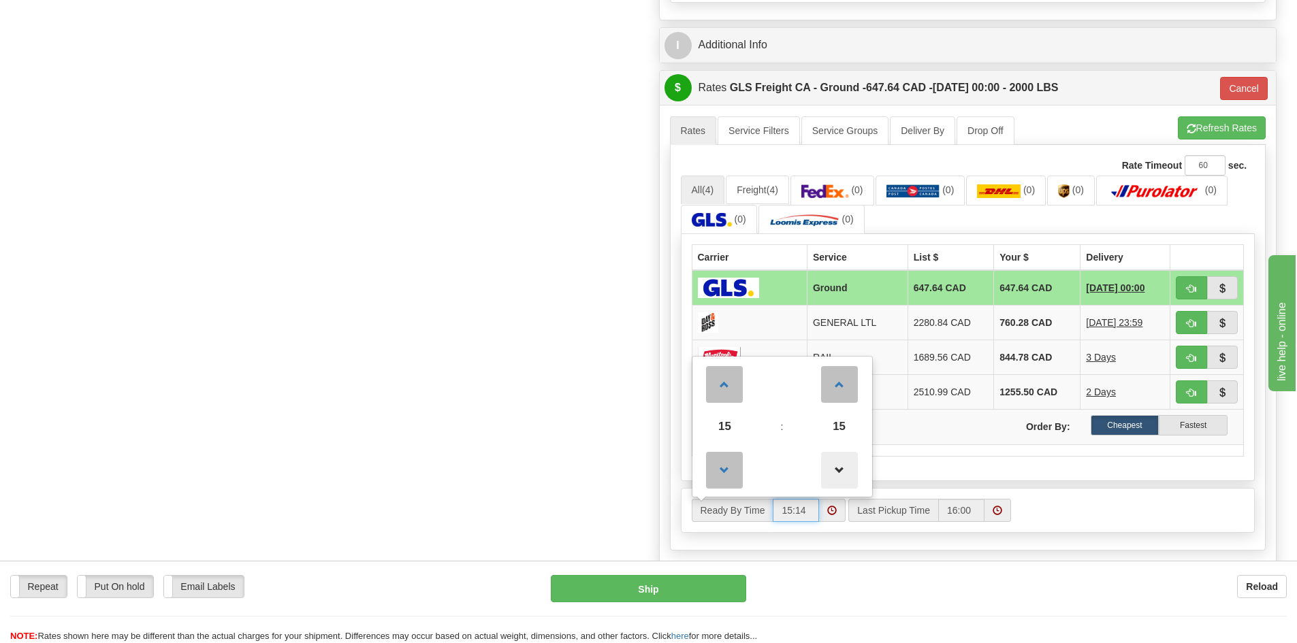
click at [839, 464] on span at bounding box center [839, 470] width 37 height 37
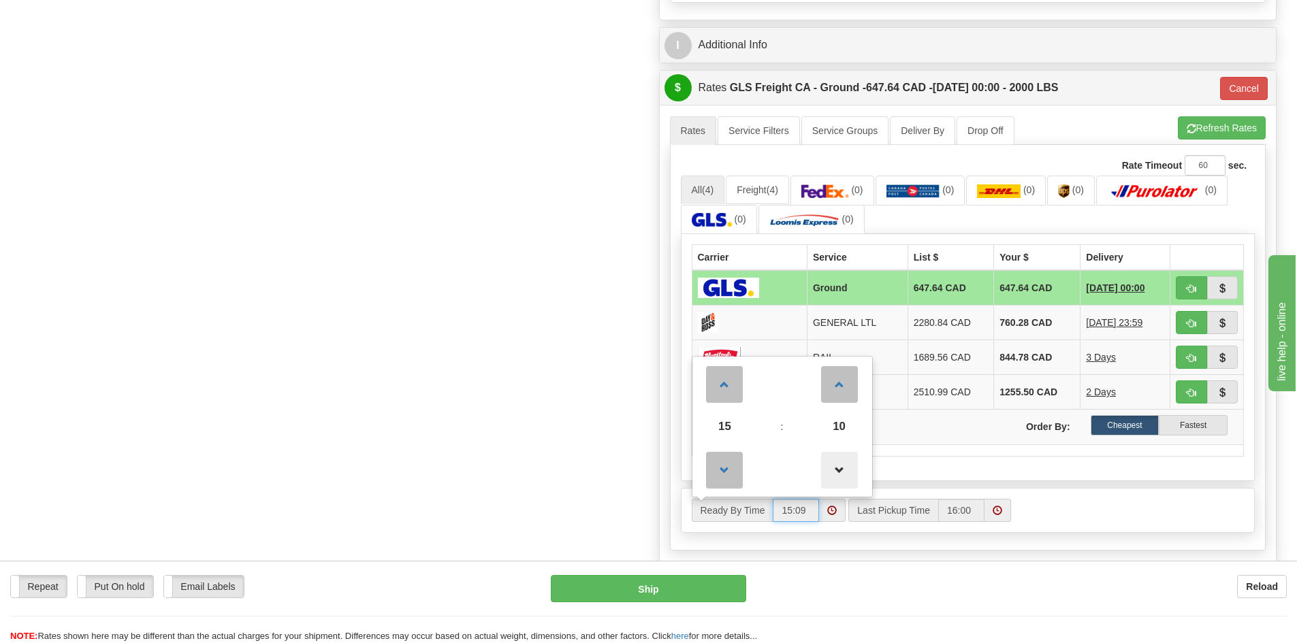
click at [839, 464] on span at bounding box center [839, 470] width 37 height 37
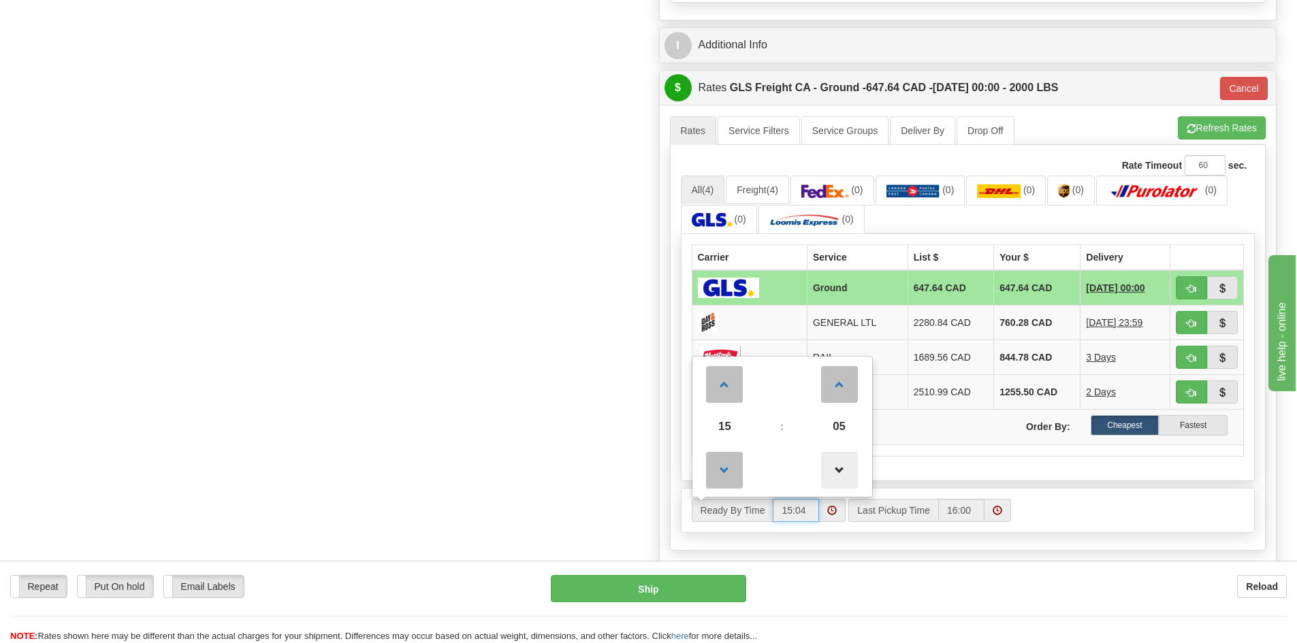
click at [839, 464] on span at bounding box center [839, 470] width 37 height 37
click at [1038, 498] on div "Ready By Time 15 : 00 00 01 02 03 04 05 06 07 08 09 10 11 12 13 14 15 16 17 18 …" at bounding box center [967, 511] width 573 height 44
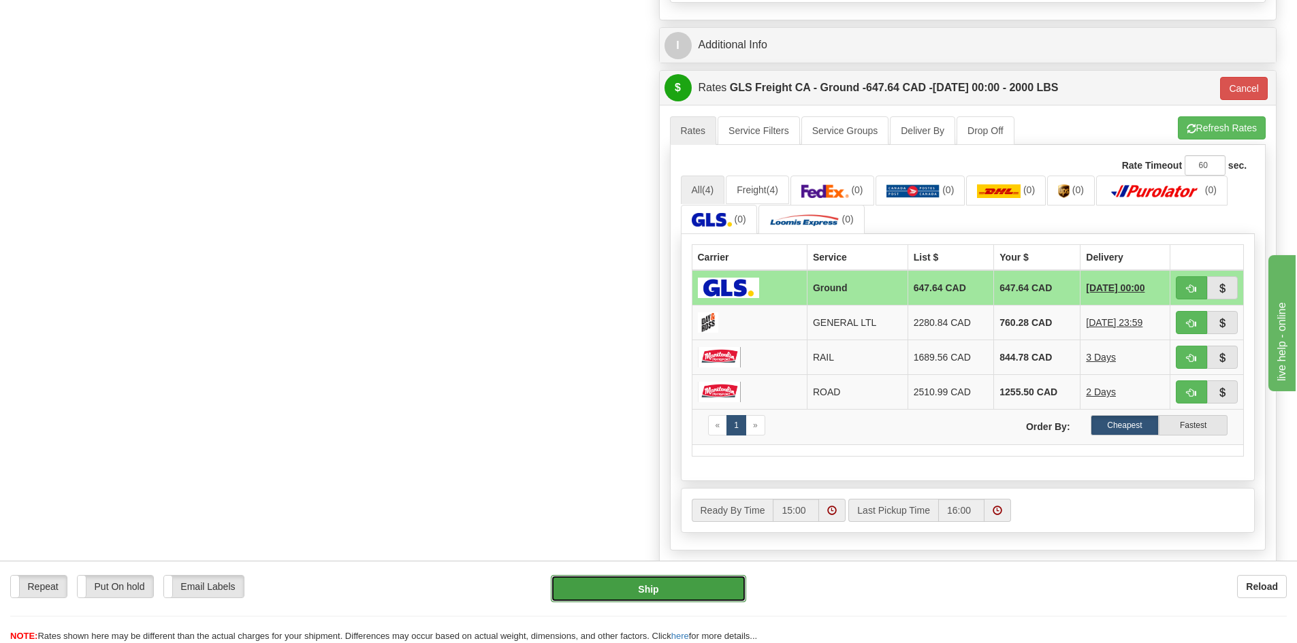
click at [691, 583] on button "Ship" at bounding box center [648, 588] width 195 height 27
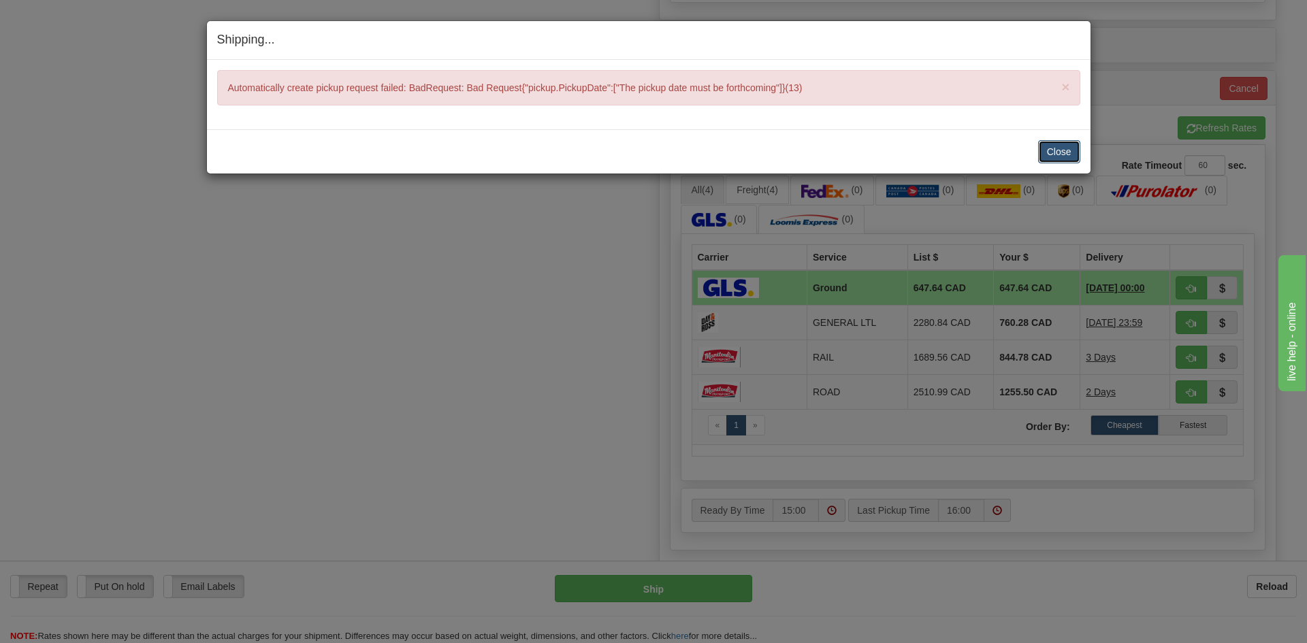
click at [1066, 146] on button "Close" at bounding box center [1059, 151] width 42 height 23
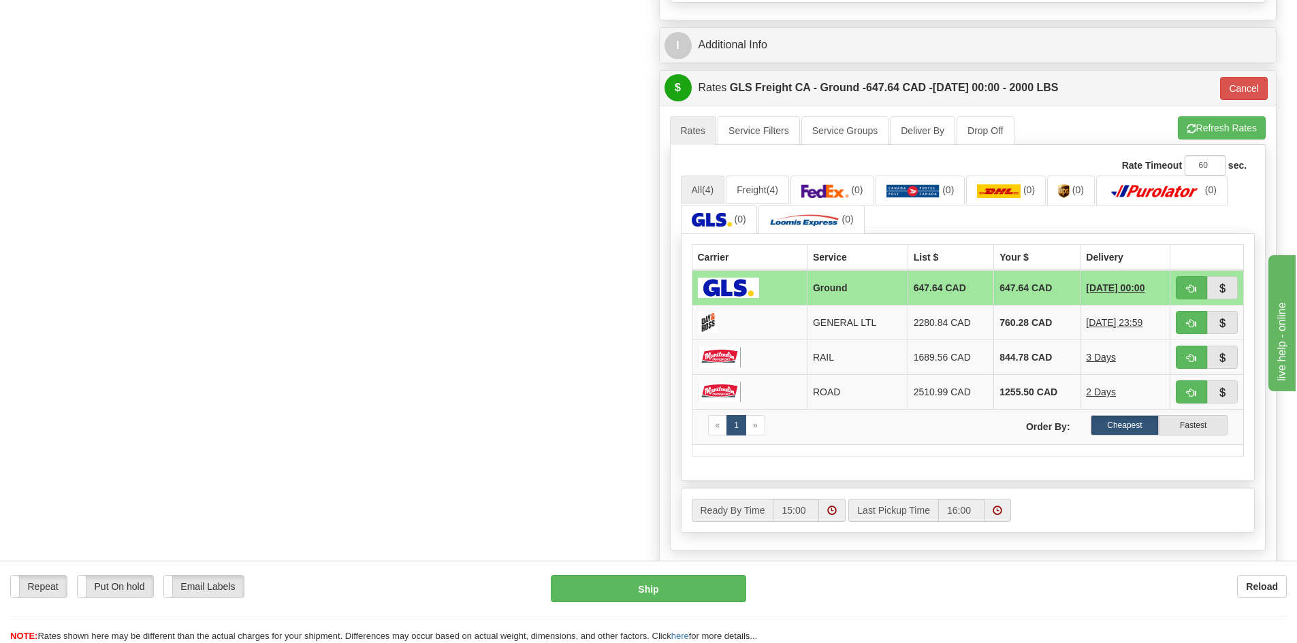
click at [832, 510] on span at bounding box center [832, 511] width 10 height 10
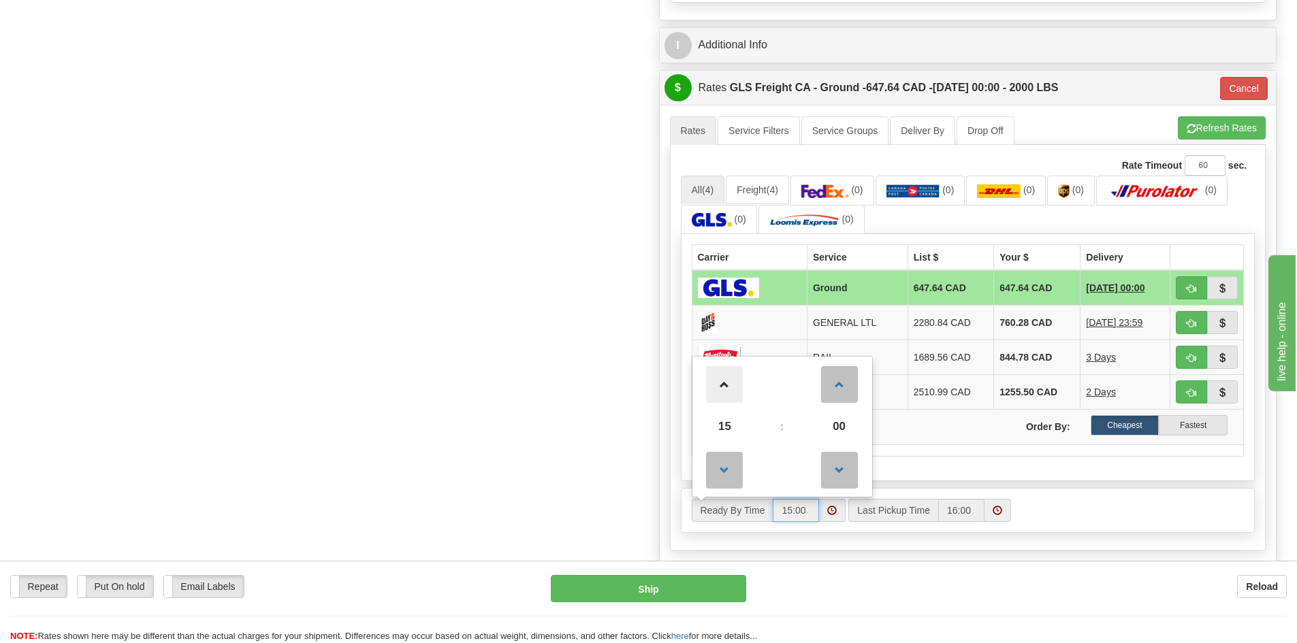
click at [725, 395] on span at bounding box center [724, 384] width 37 height 37
type input "16:00"
click at [990, 512] on span at bounding box center [997, 510] width 27 height 23
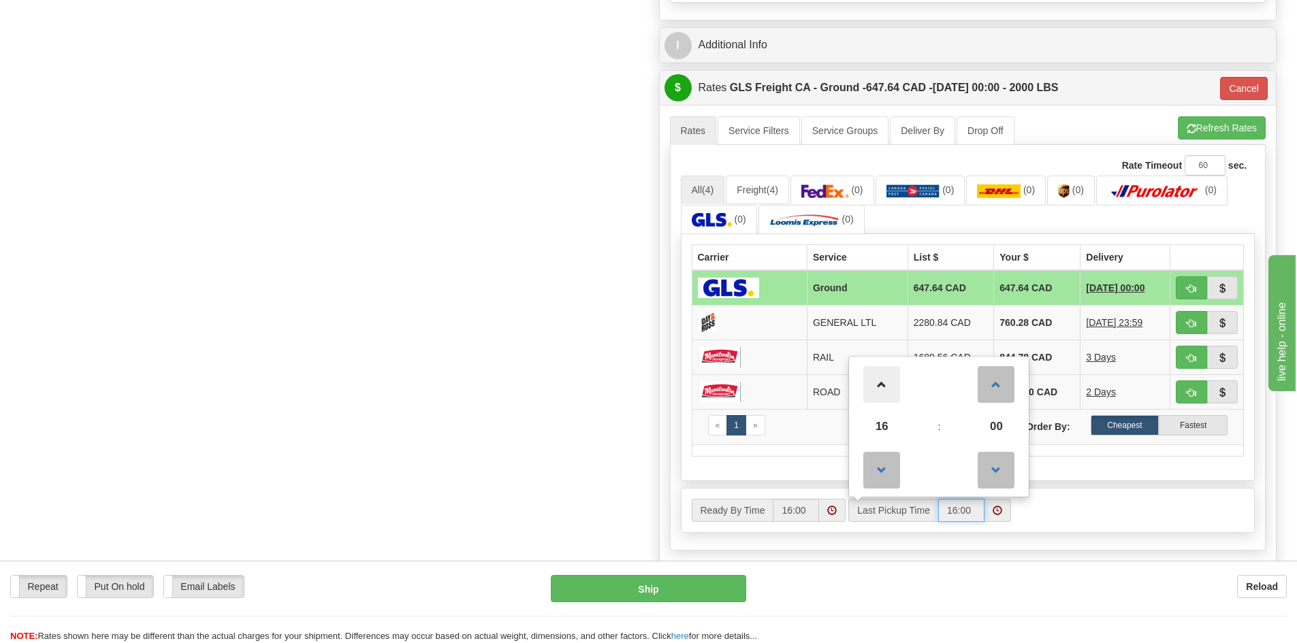
click at [879, 391] on span at bounding box center [881, 384] width 37 height 37
type input "17:00"
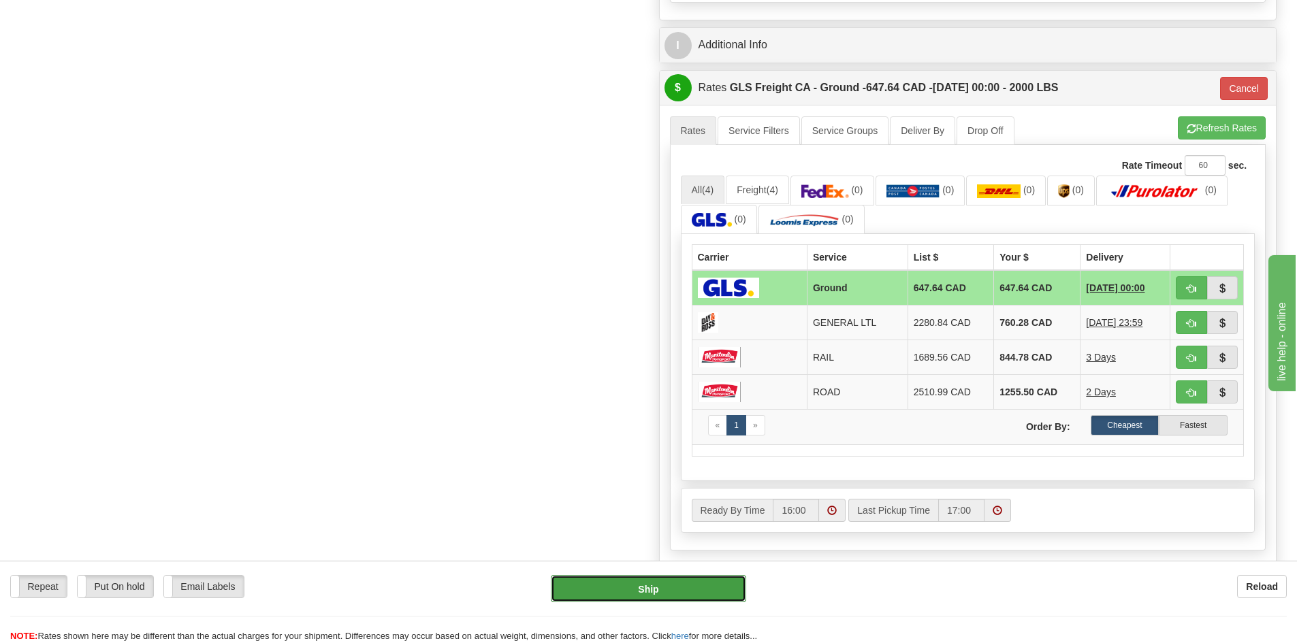
click at [717, 583] on button "Ship" at bounding box center [648, 588] width 195 height 27
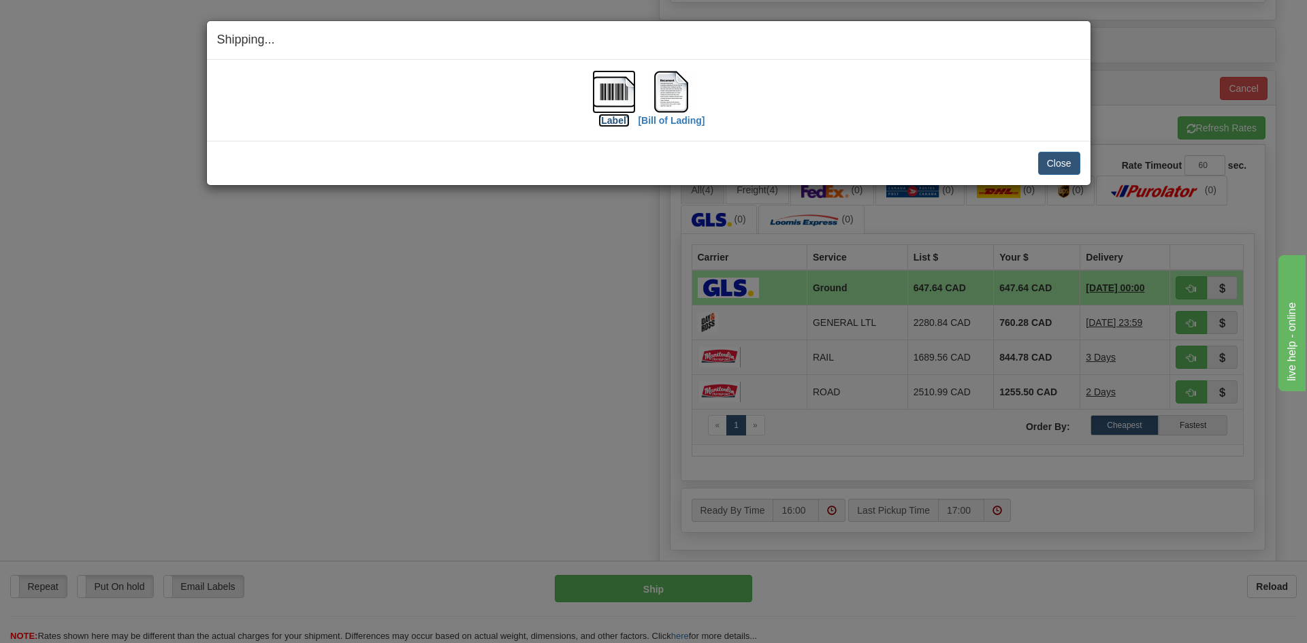
click at [614, 110] on img at bounding box center [614, 92] width 44 height 44
click at [688, 124] on label "[Bill of Lading]" at bounding box center [671, 121] width 67 height 14
